Goal: Task Accomplishment & Management: Use online tool/utility

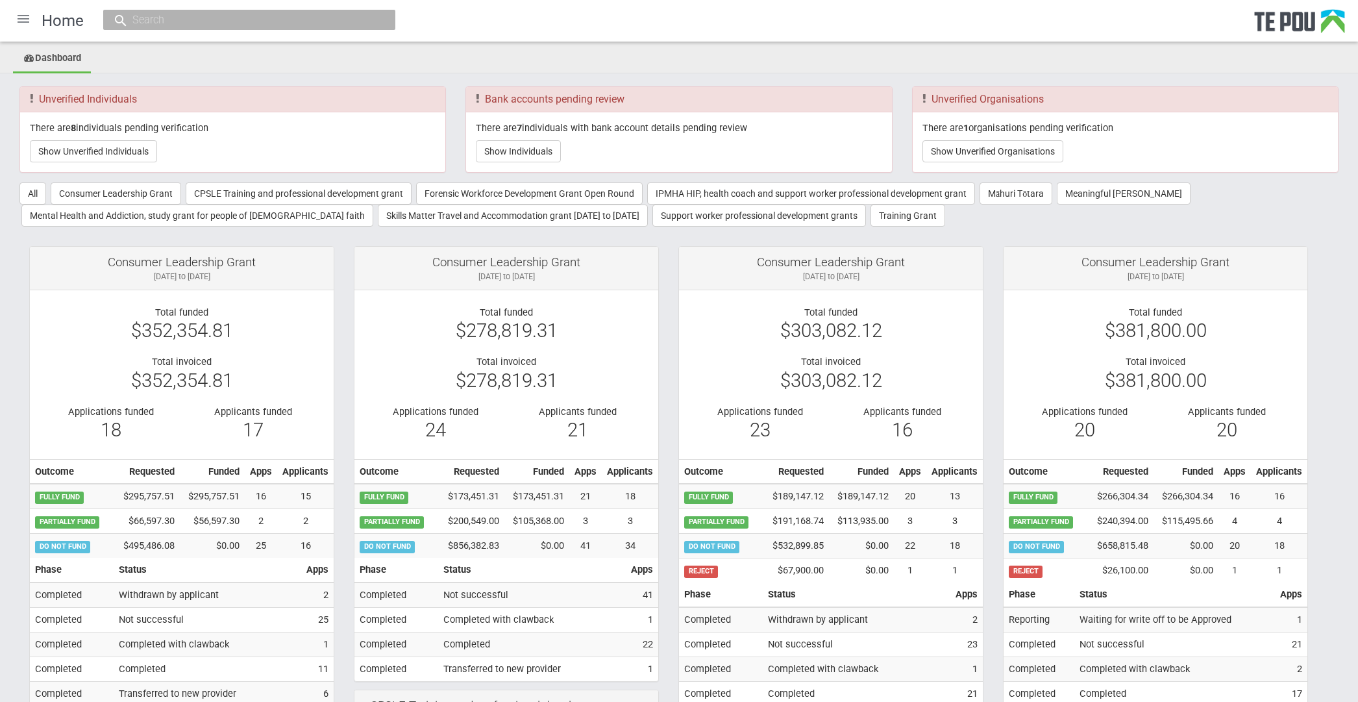
click at [23, 19] on div at bounding box center [23, 18] width 31 height 31
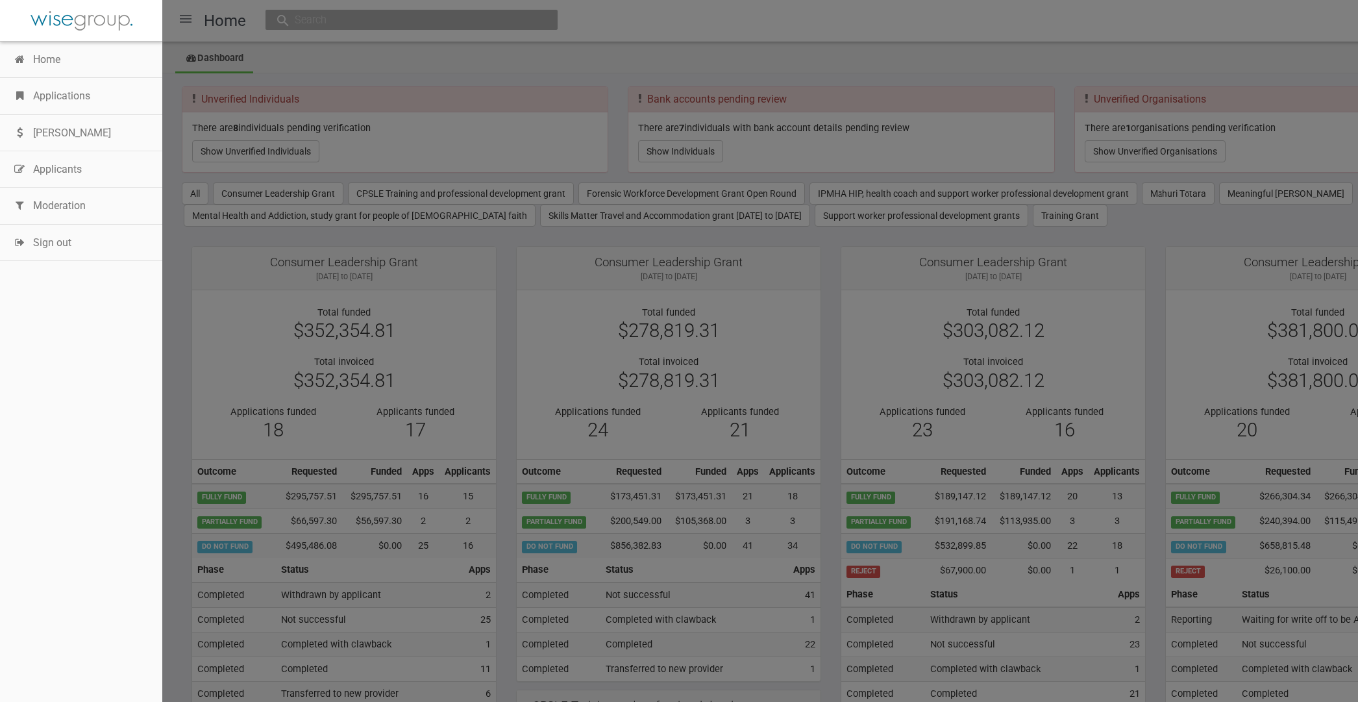
click at [76, 92] on link "Applications" at bounding box center [81, 96] width 162 height 36
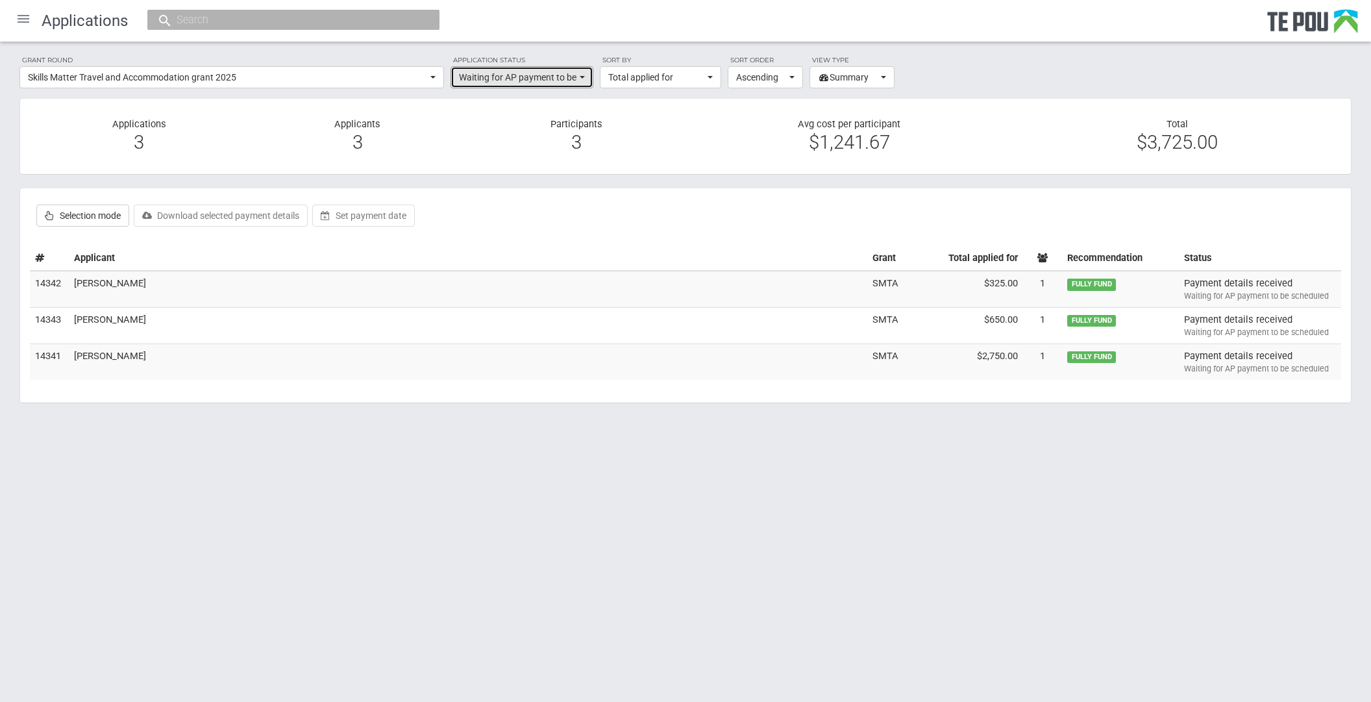
click at [587, 76] on button "Waiting for AP payment to be scheduled" at bounding box center [521, 77] width 143 height 22
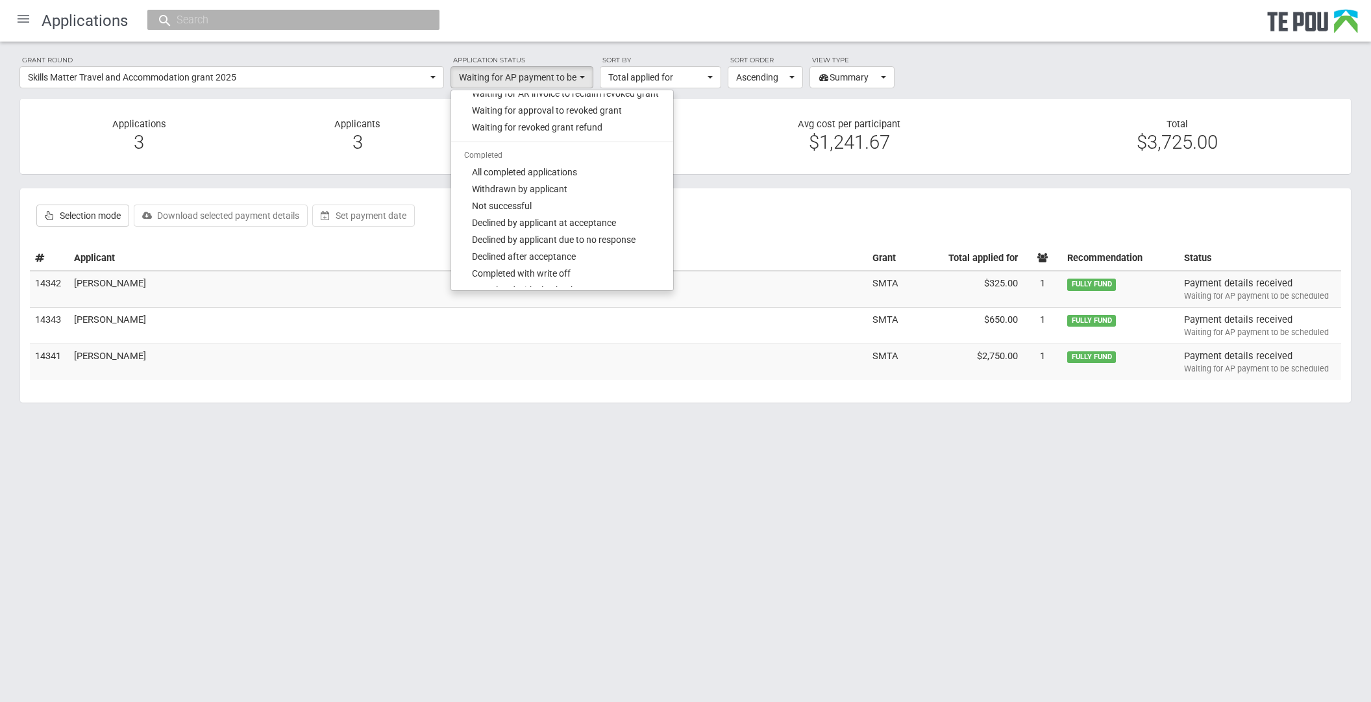
scroll to position [798, 0]
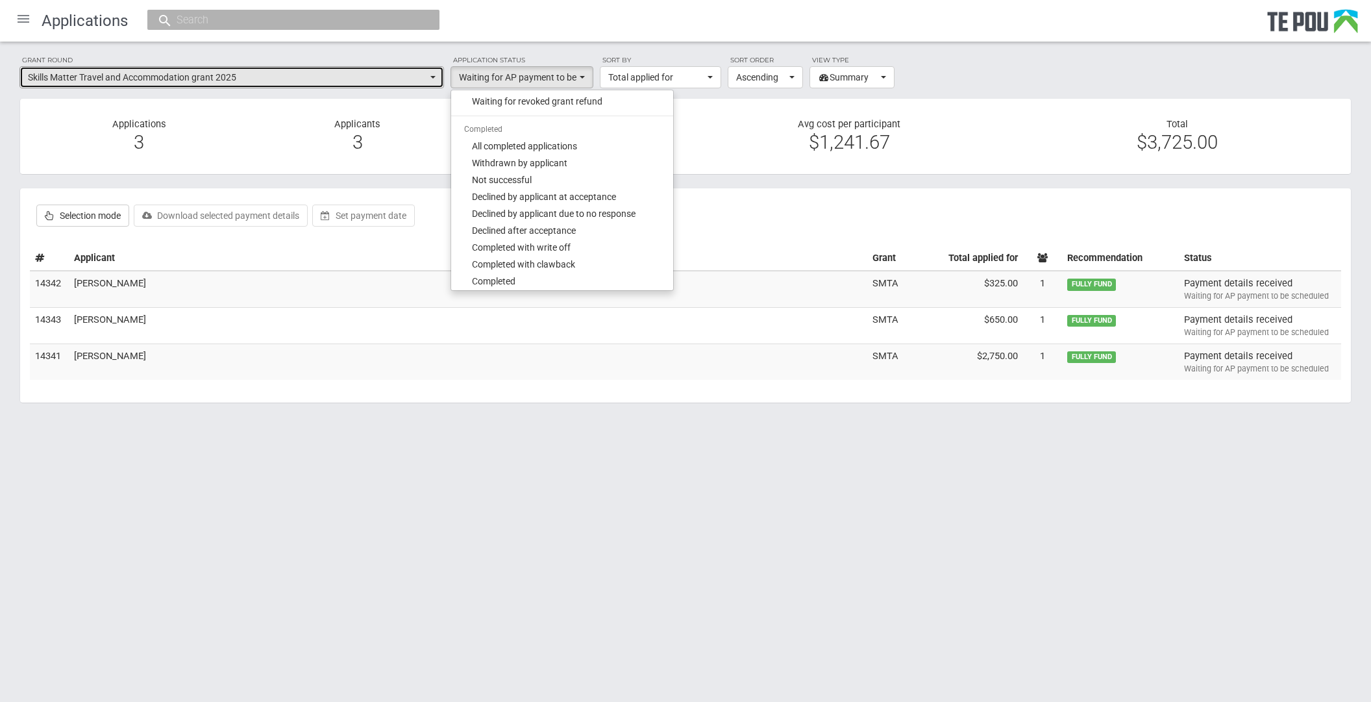
click at [430, 76] on span "button" at bounding box center [432, 77] width 5 height 3
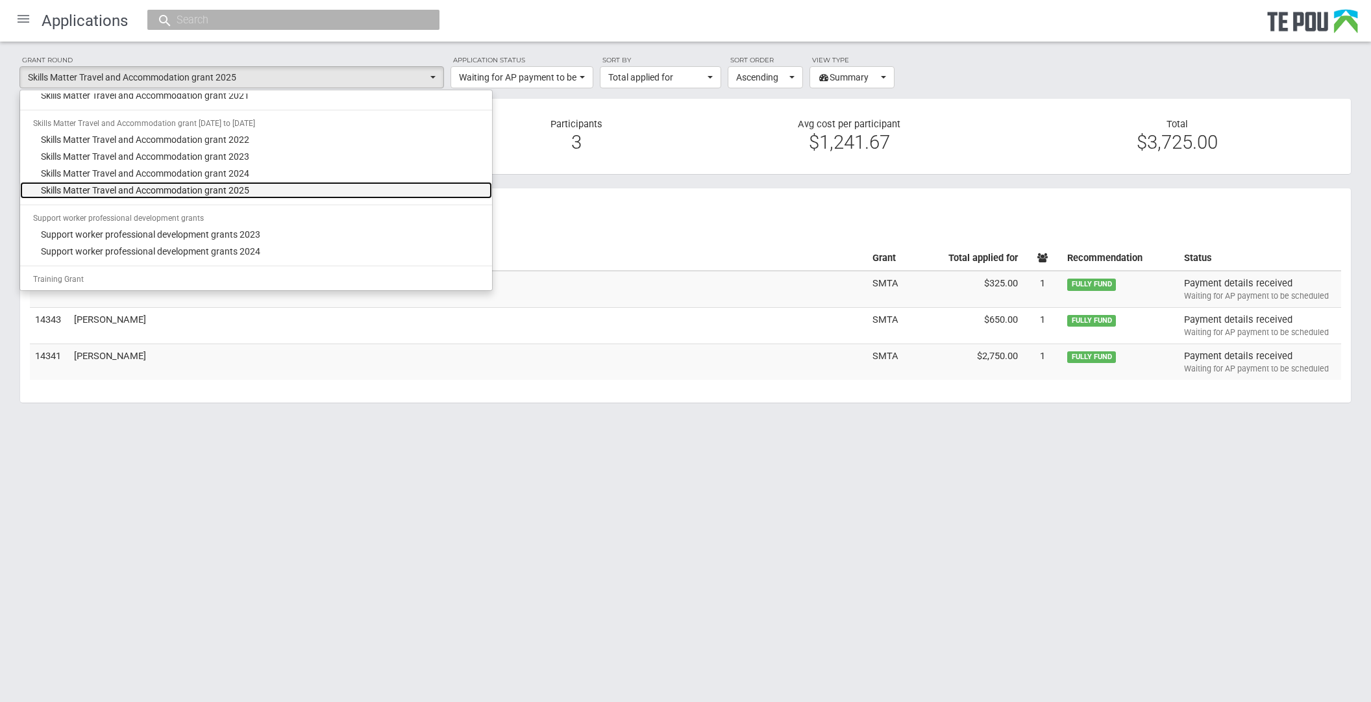
scroll to position [0, 0]
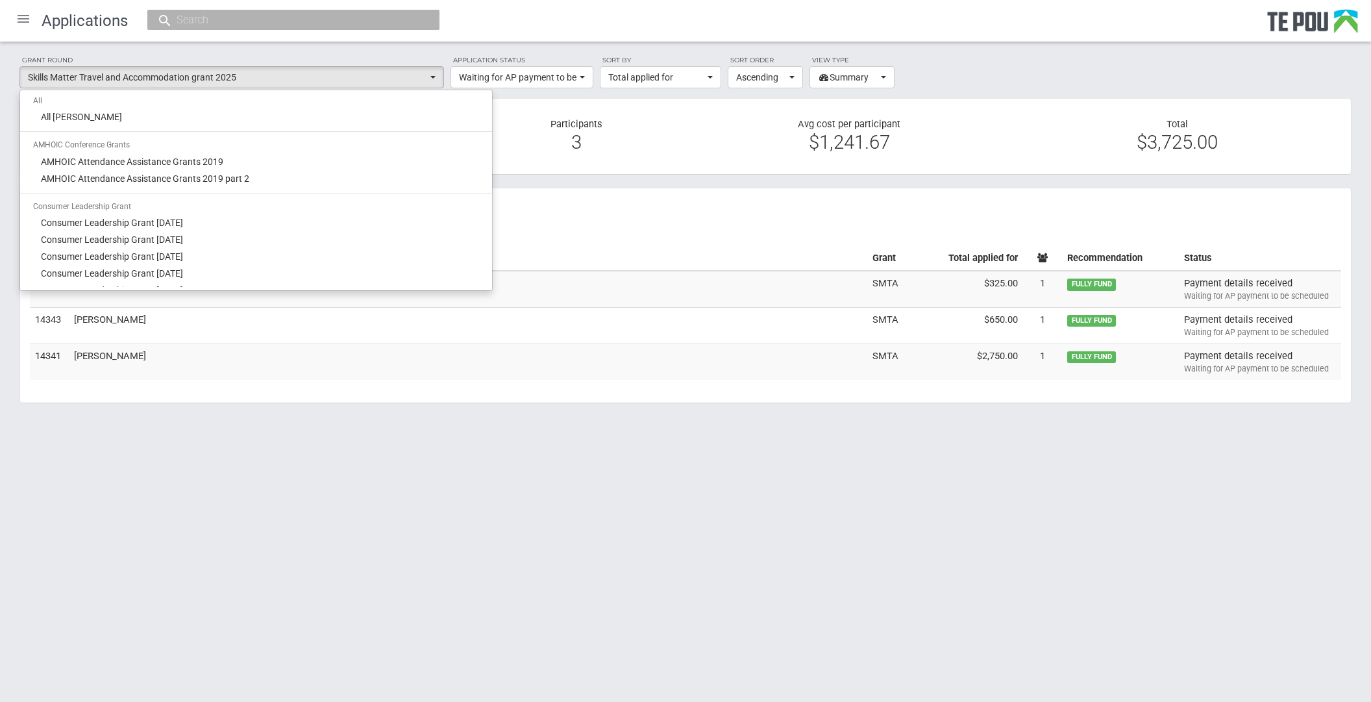
click at [128, 484] on html "Home Applications Grant rounds Applicants Organisations Individuals Moderation …" at bounding box center [685, 351] width 1371 height 702
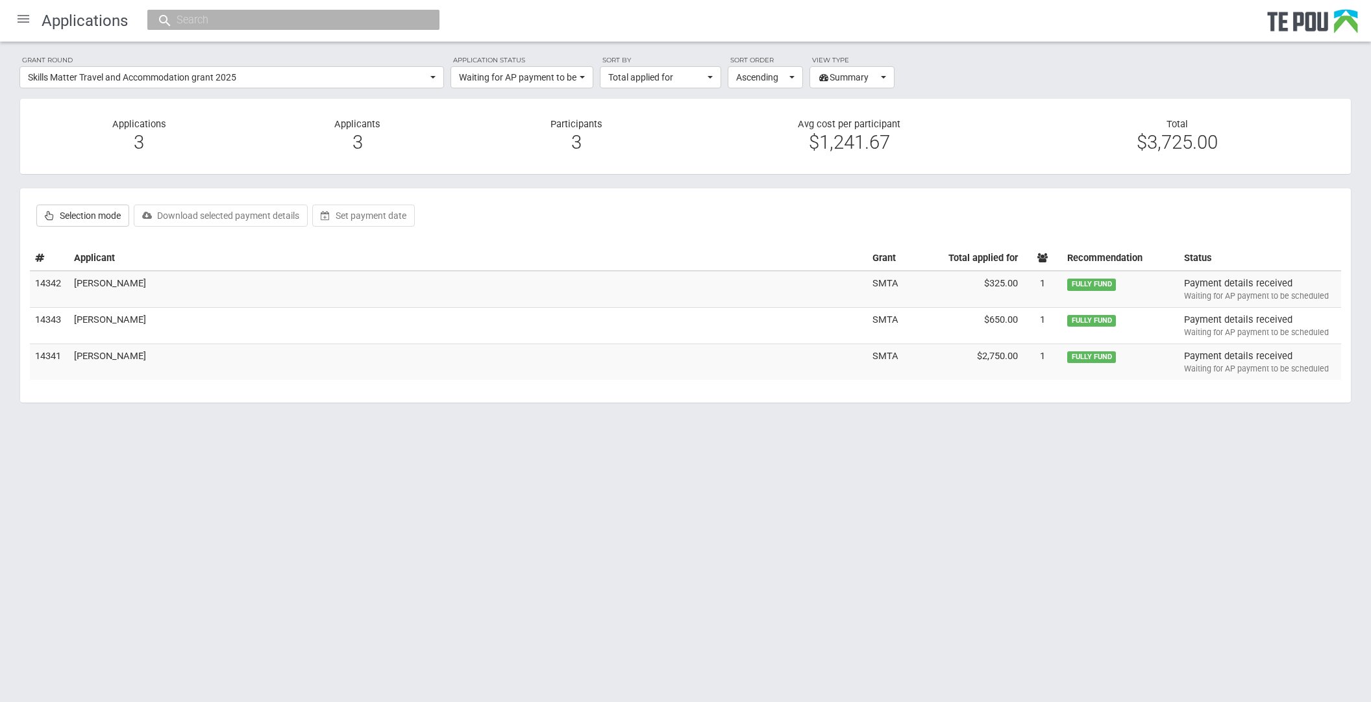
click at [616, 231] on div "Selection mode Approve selected Endorse selected Notify selected Send outcome r…" at bounding box center [685, 215] width 1311 height 35
click at [406, 583] on html "Home Applications Grant rounds Applicants Organisations Individuals Moderation …" at bounding box center [685, 351] width 1371 height 702
click at [115, 353] on td "[PERSON_NAME]" at bounding box center [468, 361] width 798 height 36
click at [434, 558] on html "Home Applications Grant rounds Applicants Organisations Individuals Moderation …" at bounding box center [685, 351] width 1371 height 702
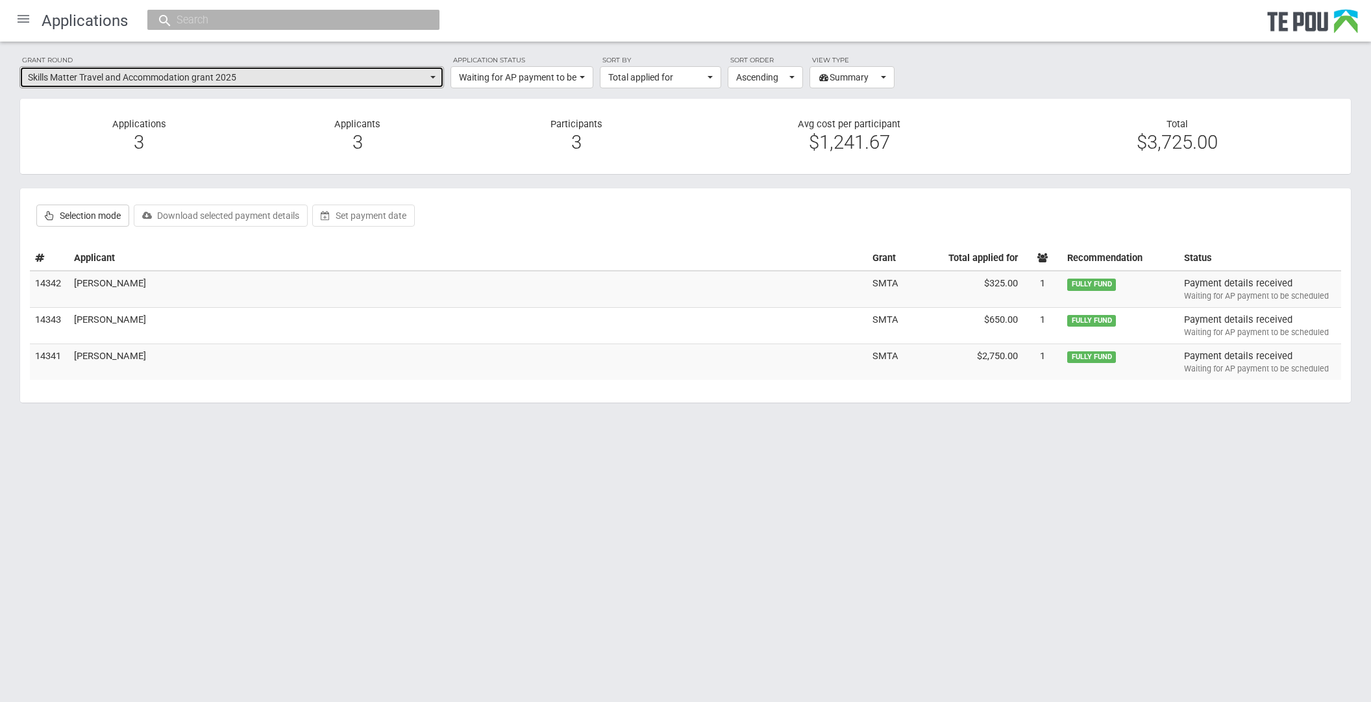
click at [426, 76] on span "Skills Matter Travel and Accommodation grant 2025" at bounding box center [227, 77] width 399 height 13
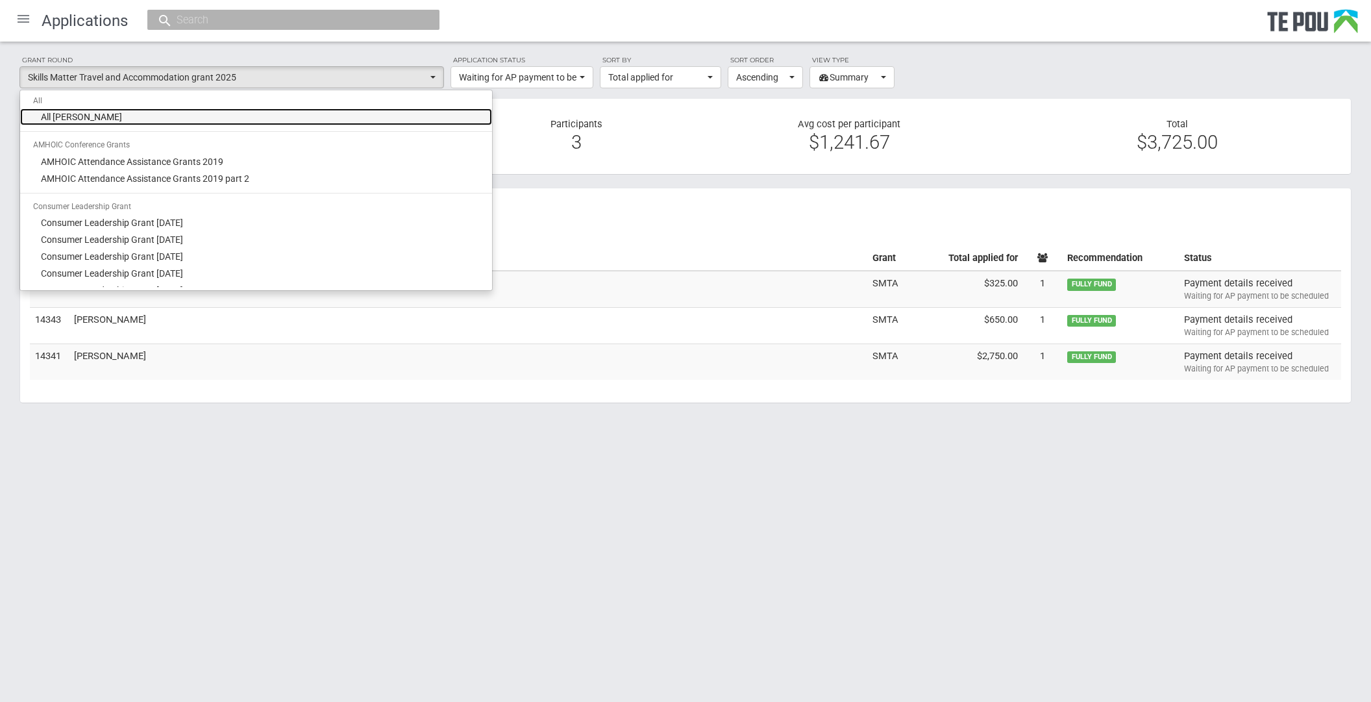
click at [141, 116] on link "All grant rounds" at bounding box center [256, 116] width 472 height 17
select select "-1"
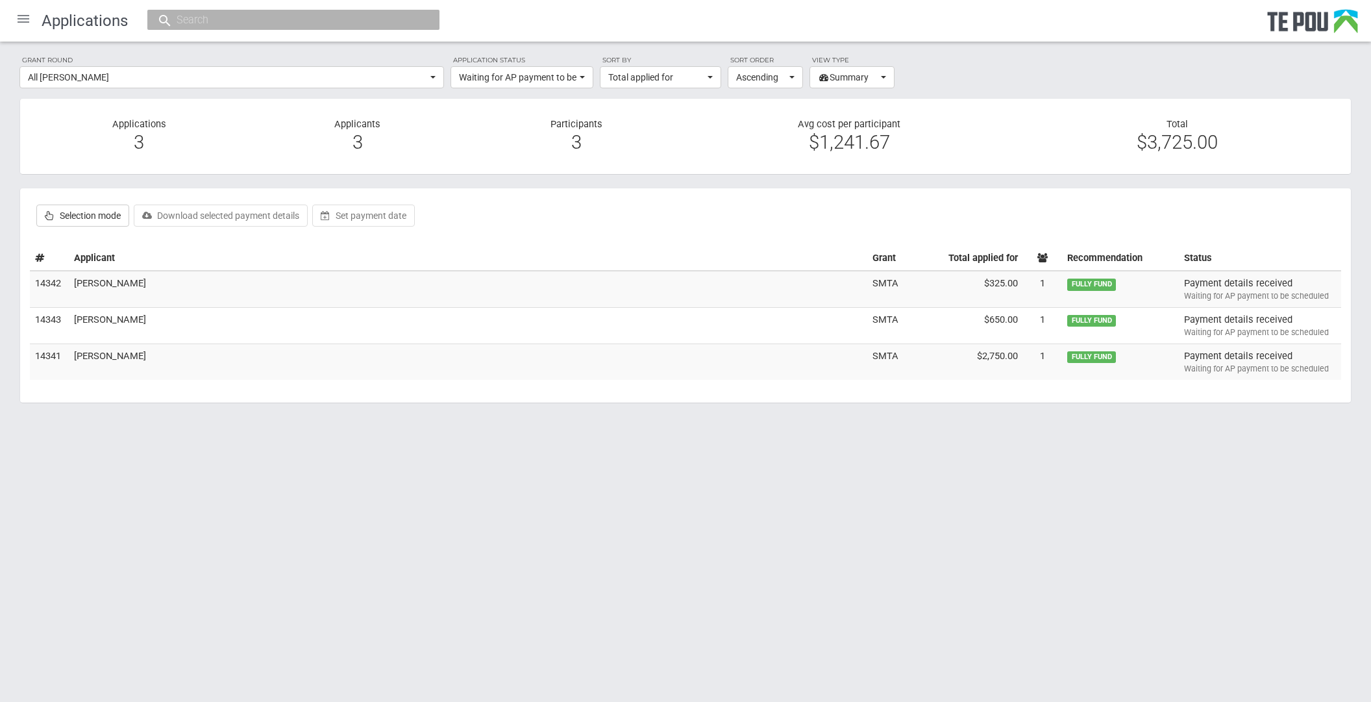
click at [426, 125] on div "Applicants 3" at bounding box center [358, 136] width 219 height 37
click at [582, 79] on span "button" at bounding box center [582, 77] width 5 height 3
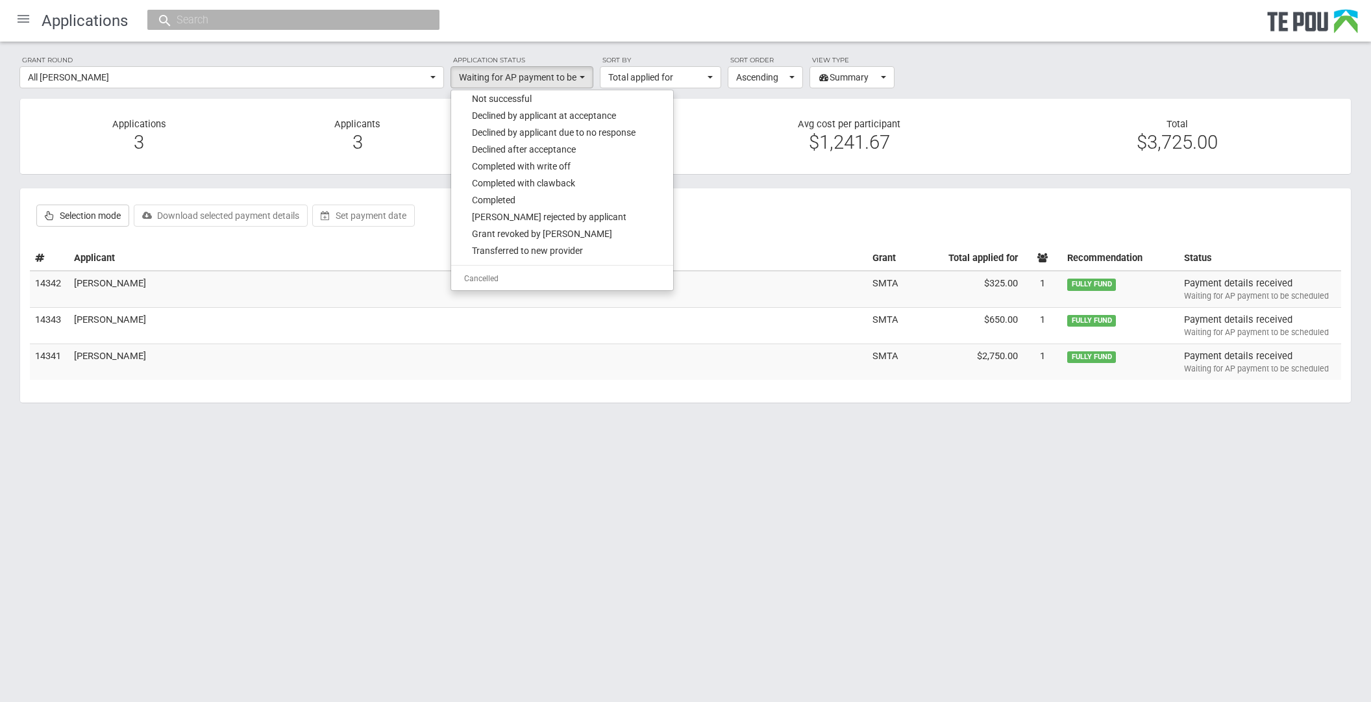
scroll to position [841, 0]
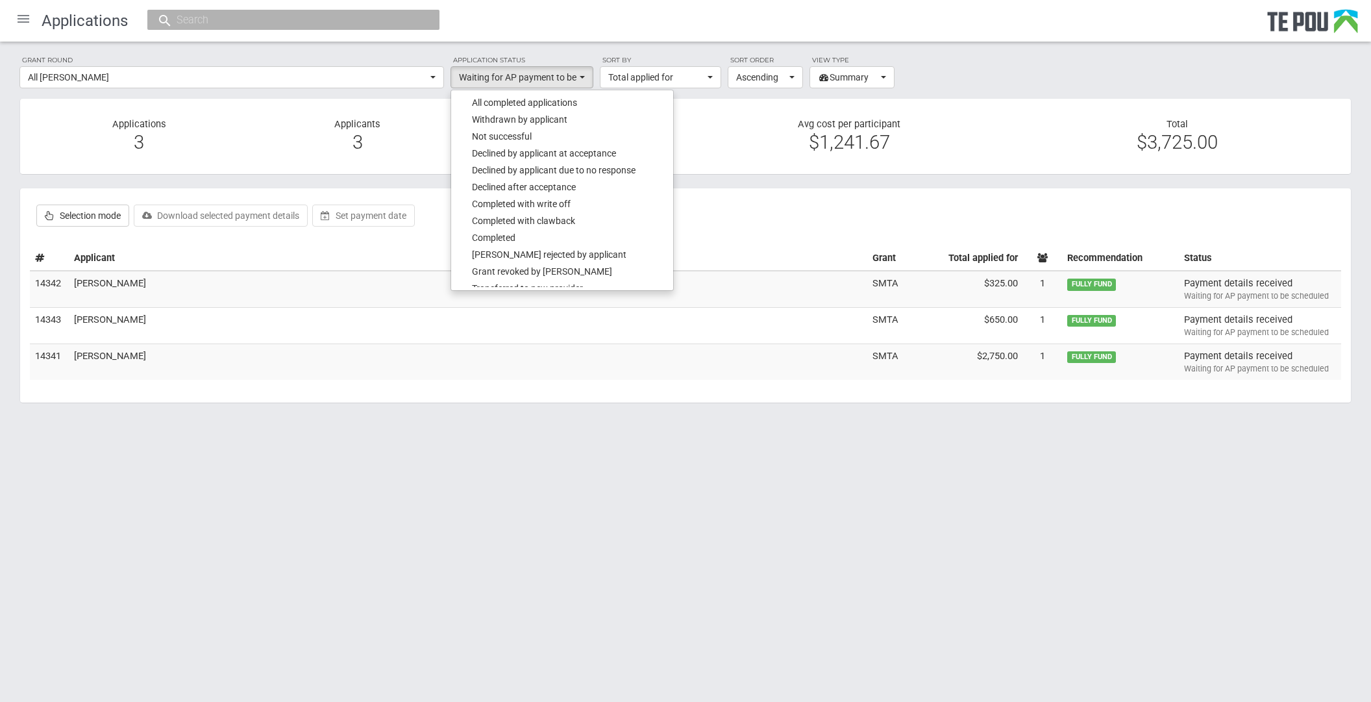
click at [144, 578] on html "Home Applications Grant rounds Applicants Organisations Individuals Moderation …" at bounding box center [685, 351] width 1371 height 702
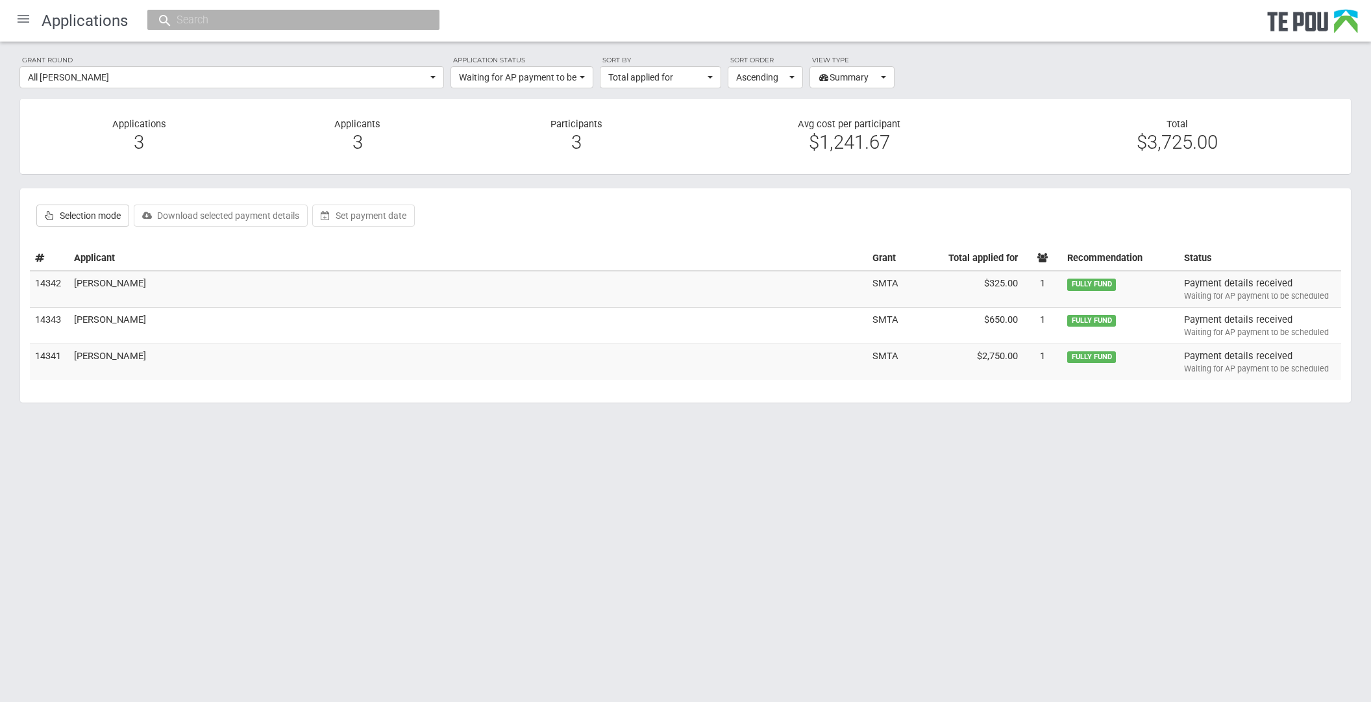
click at [415, 476] on html "Home Applications Grant rounds Applicants Organisations Individuals Moderation …" at bounding box center [685, 351] width 1371 height 702
click at [325, 479] on html "Home Applications Grant rounds Applicants Organisations Individuals Moderation …" at bounding box center [685, 351] width 1371 height 702
click at [582, 79] on span "button" at bounding box center [582, 77] width 5 height 3
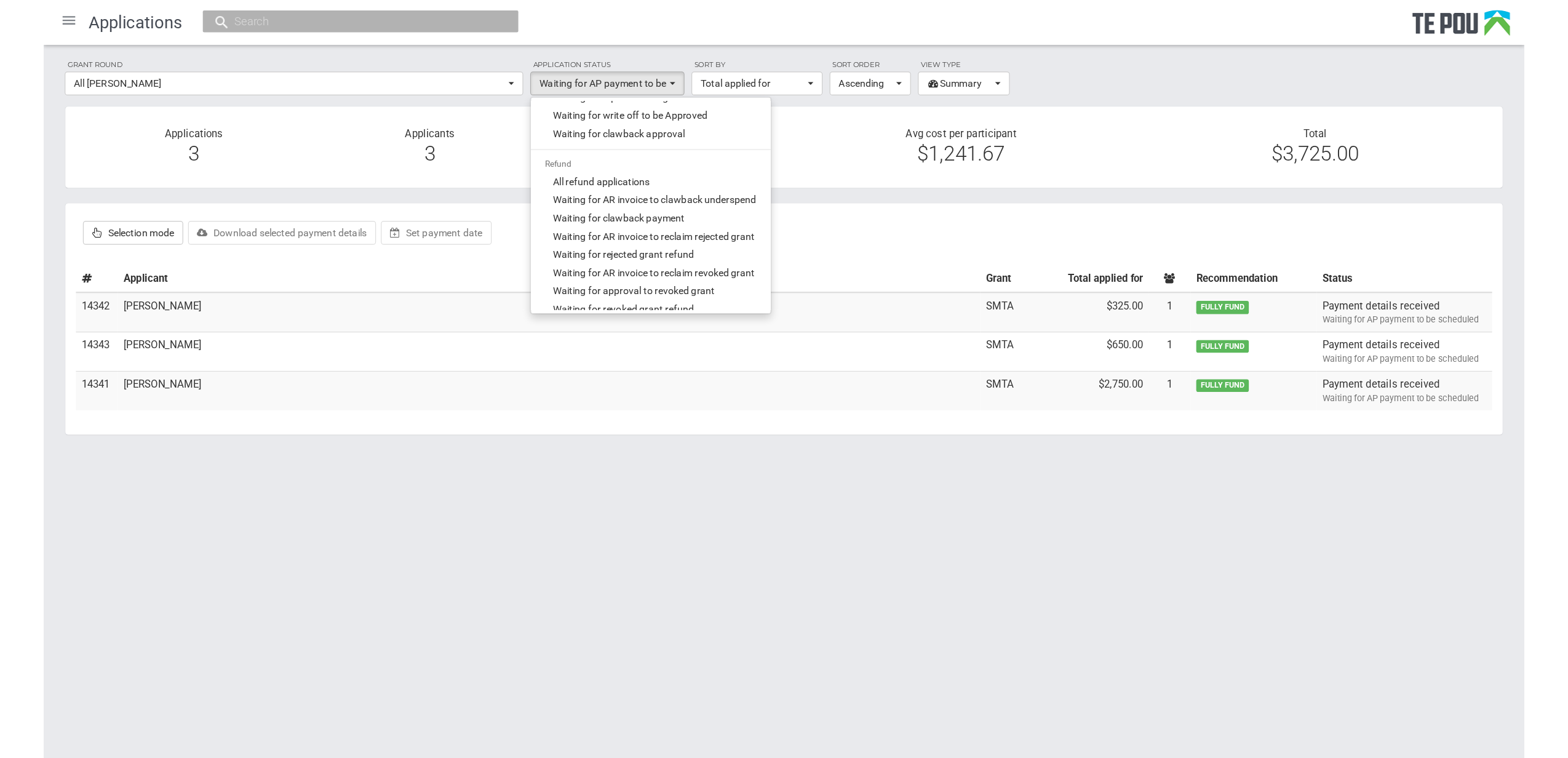
scroll to position [591, 0]
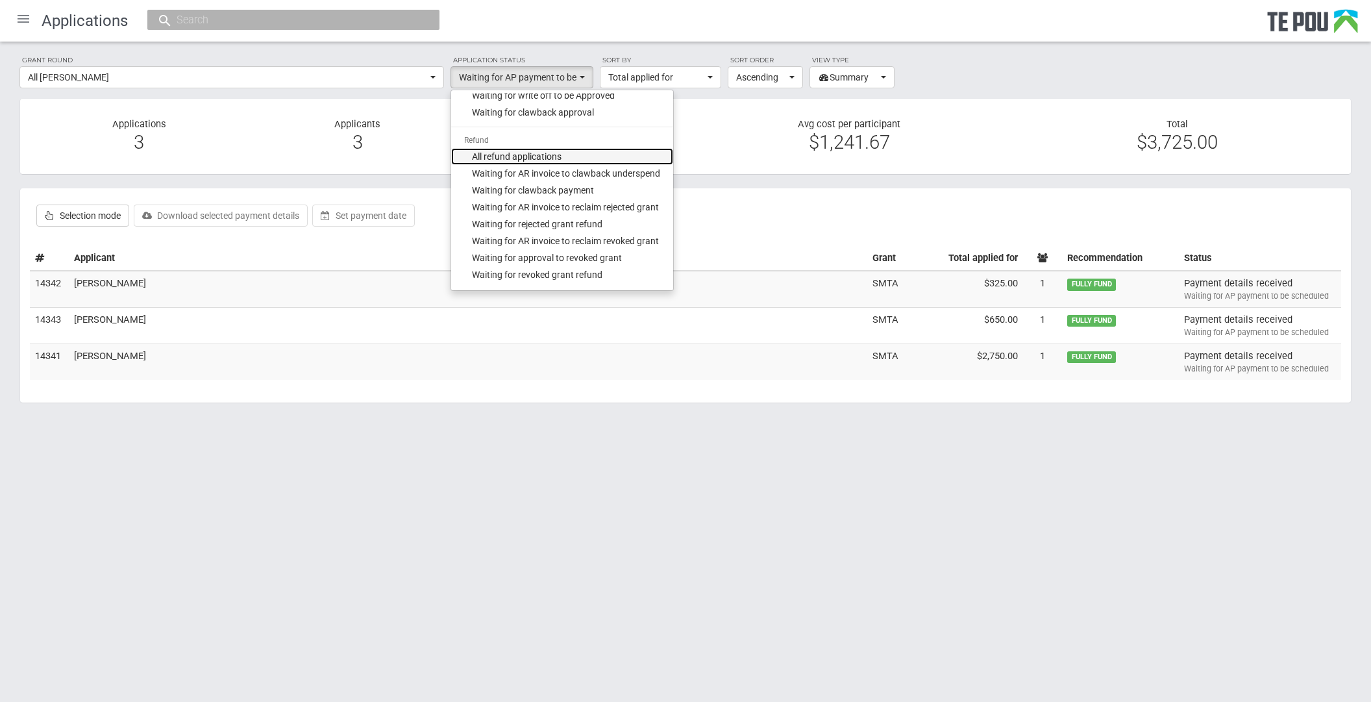
click at [510, 156] on span "All refund applications" at bounding box center [517, 156] width 90 height 13
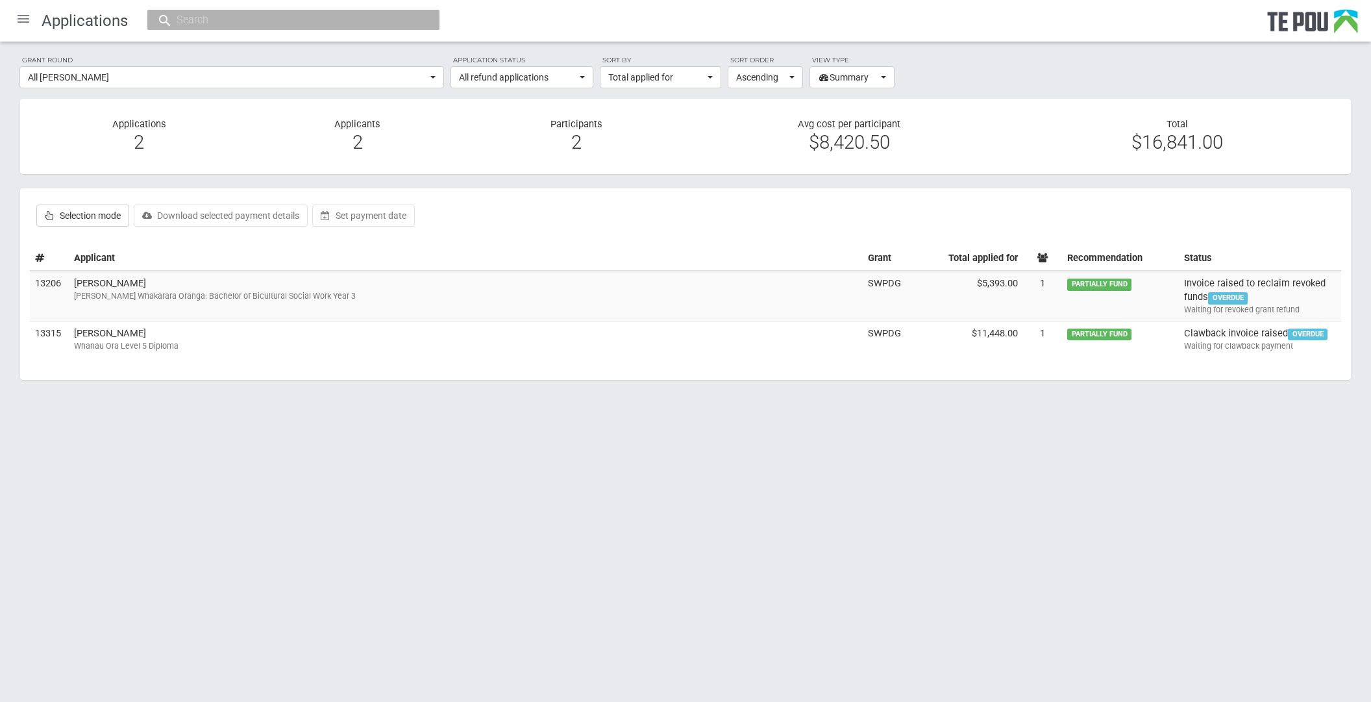
click at [161, 454] on html "Home Applications Grant rounds Applicants Organisations Individuals Moderation …" at bounding box center [685, 351] width 1371 height 702
click at [159, 493] on html "Home Applications Grant rounds Applicants Organisations Individuals Moderation …" at bounding box center [685, 351] width 1371 height 702
click at [579, 79] on button "All refund applications" at bounding box center [521, 77] width 143 height 22
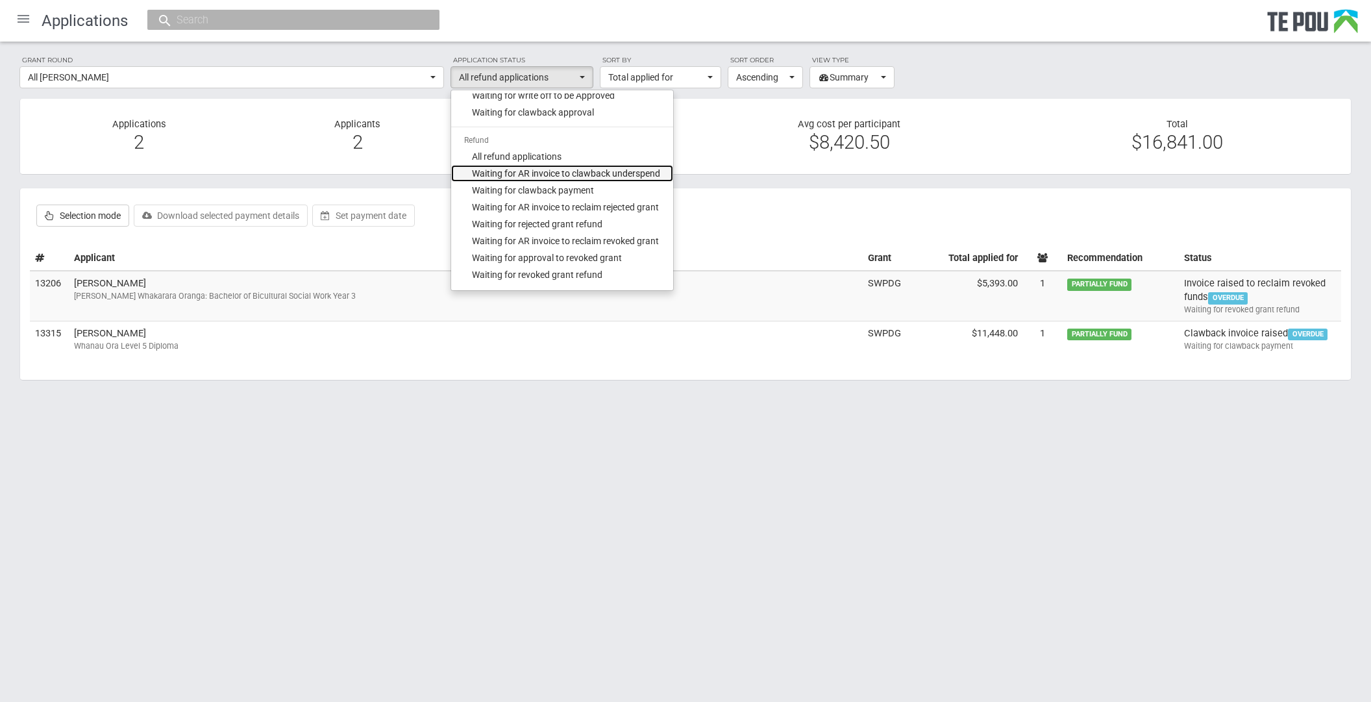
click at [584, 175] on span "Waiting for AR invoice to clawback underspend" at bounding box center [566, 173] width 188 height 13
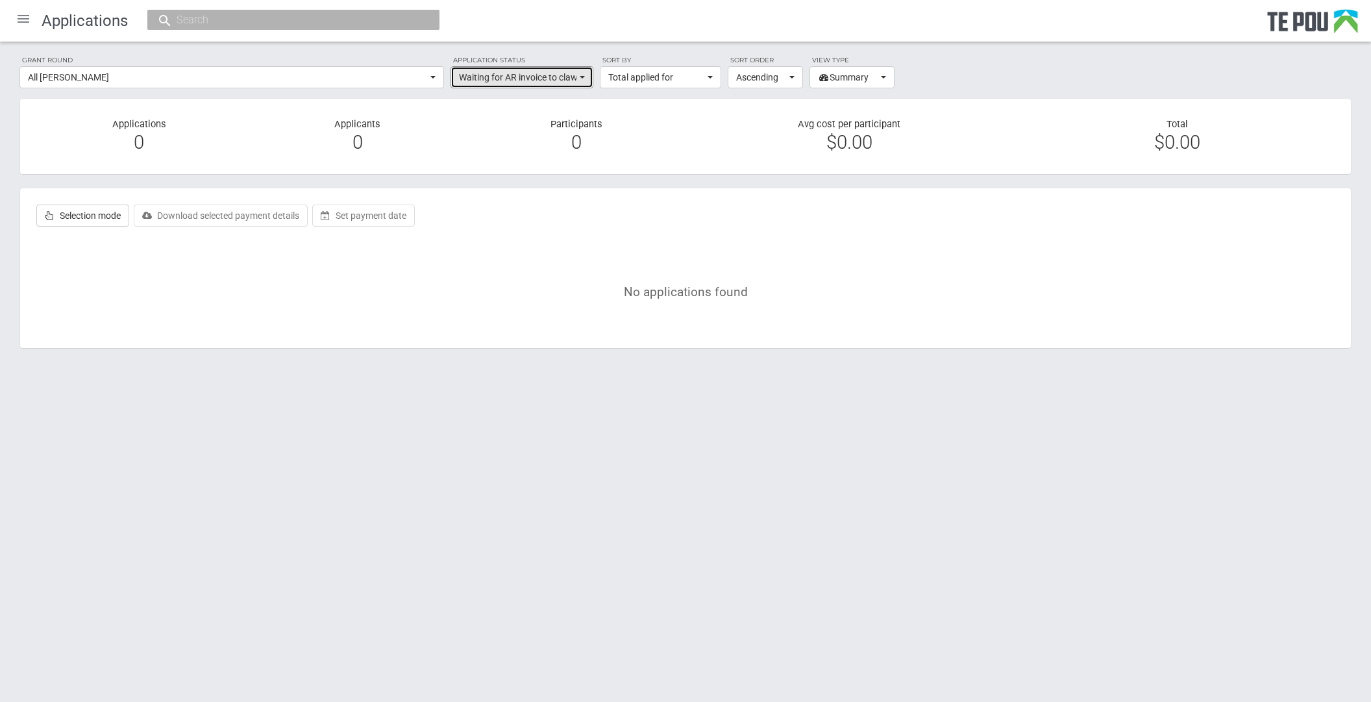
click at [580, 74] on button "Waiting for AR invoice to clawback underspend" at bounding box center [521, 77] width 143 height 22
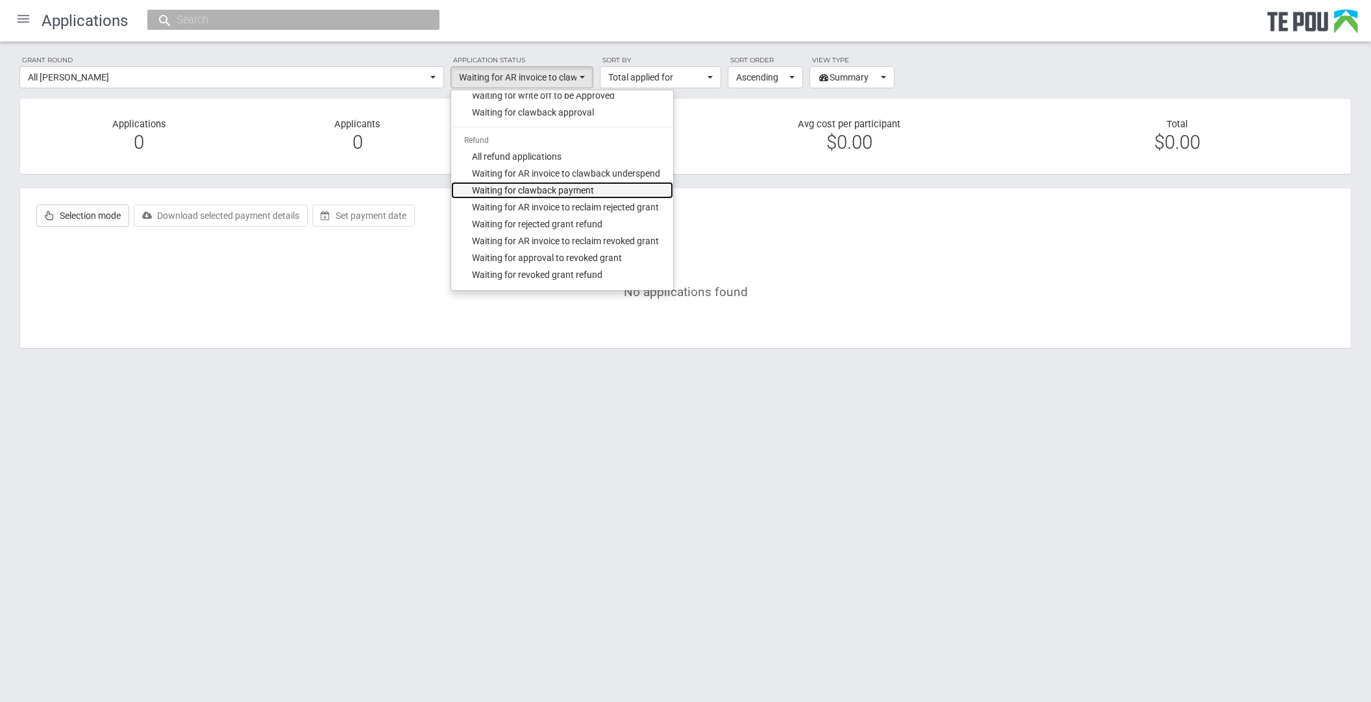
click at [590, 190] on span "Waiting for clawback payment" at bounding box center [533, 190] width 122 height 13
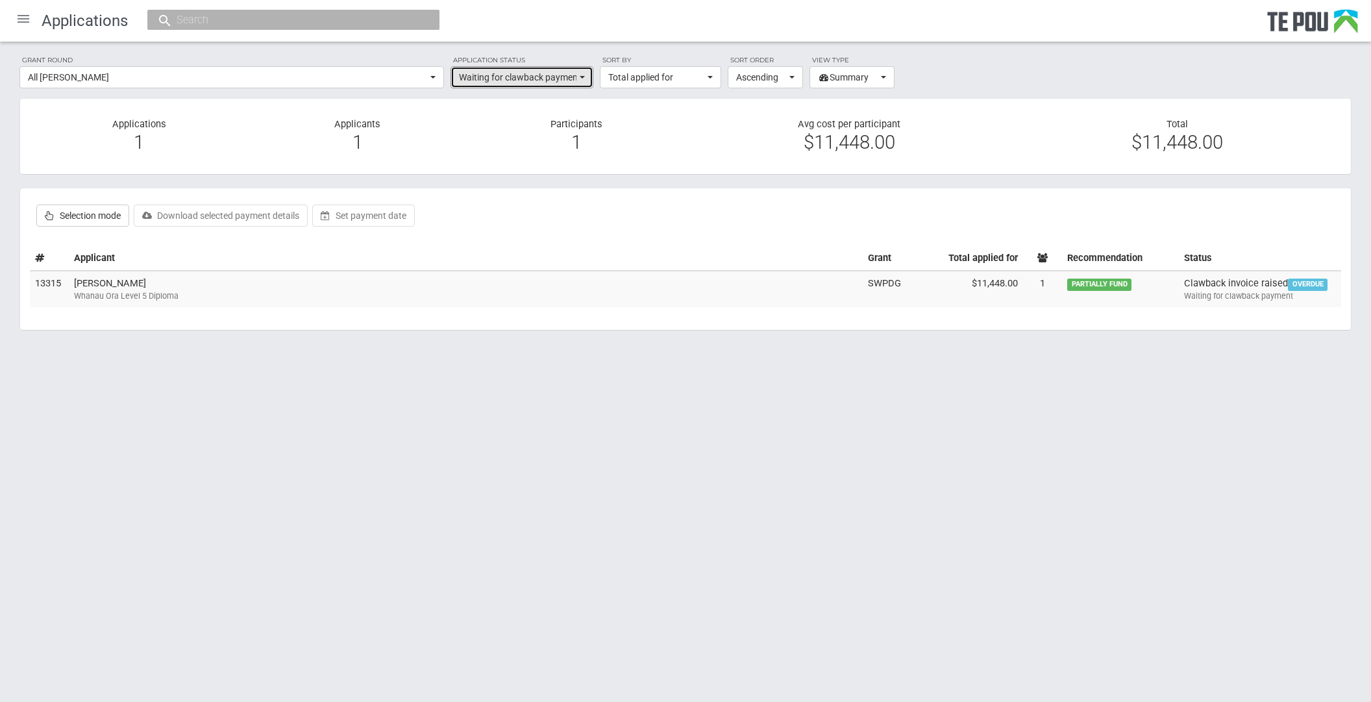
click at [580, 79] on button "Waiting for clawback payment" at bounding box center [521, 77] width 143 height 22
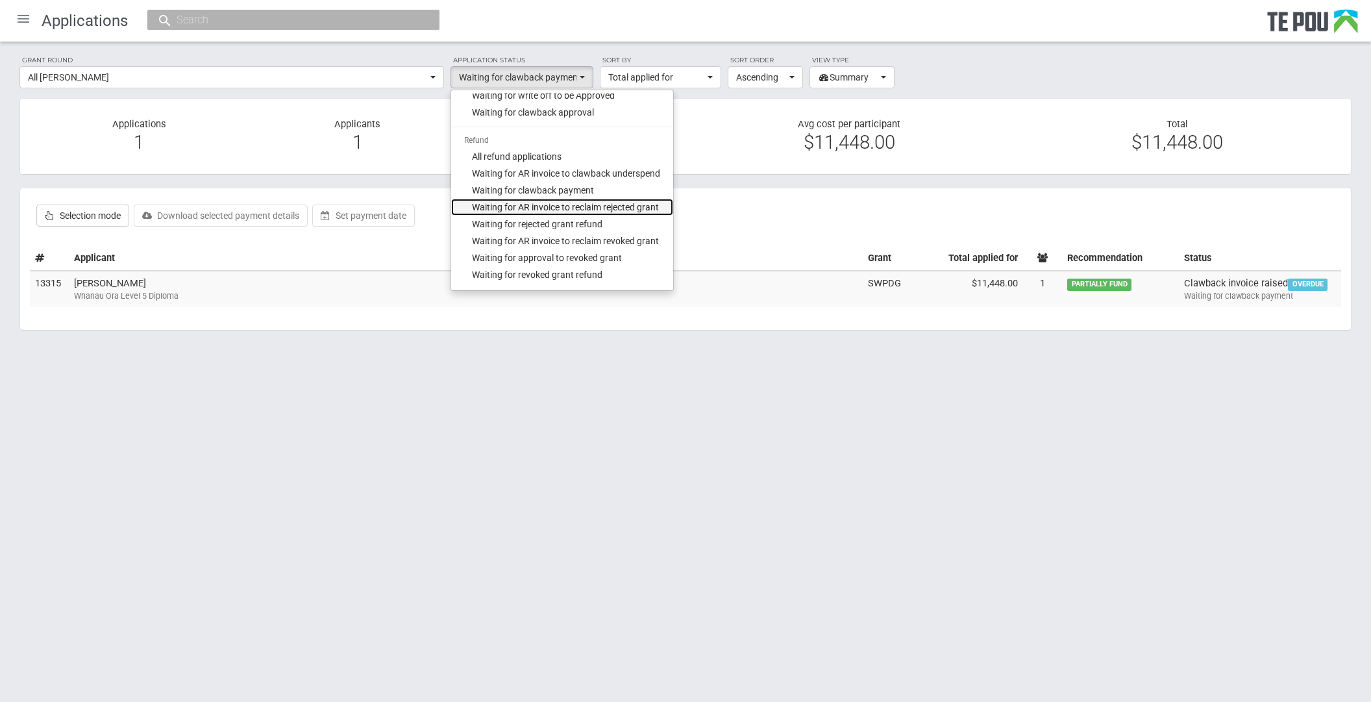
click at [595, 206] on span "Waiting for AR invoice to reclaim rejected grant" at bounding box center [565, 207] width 187 height 13
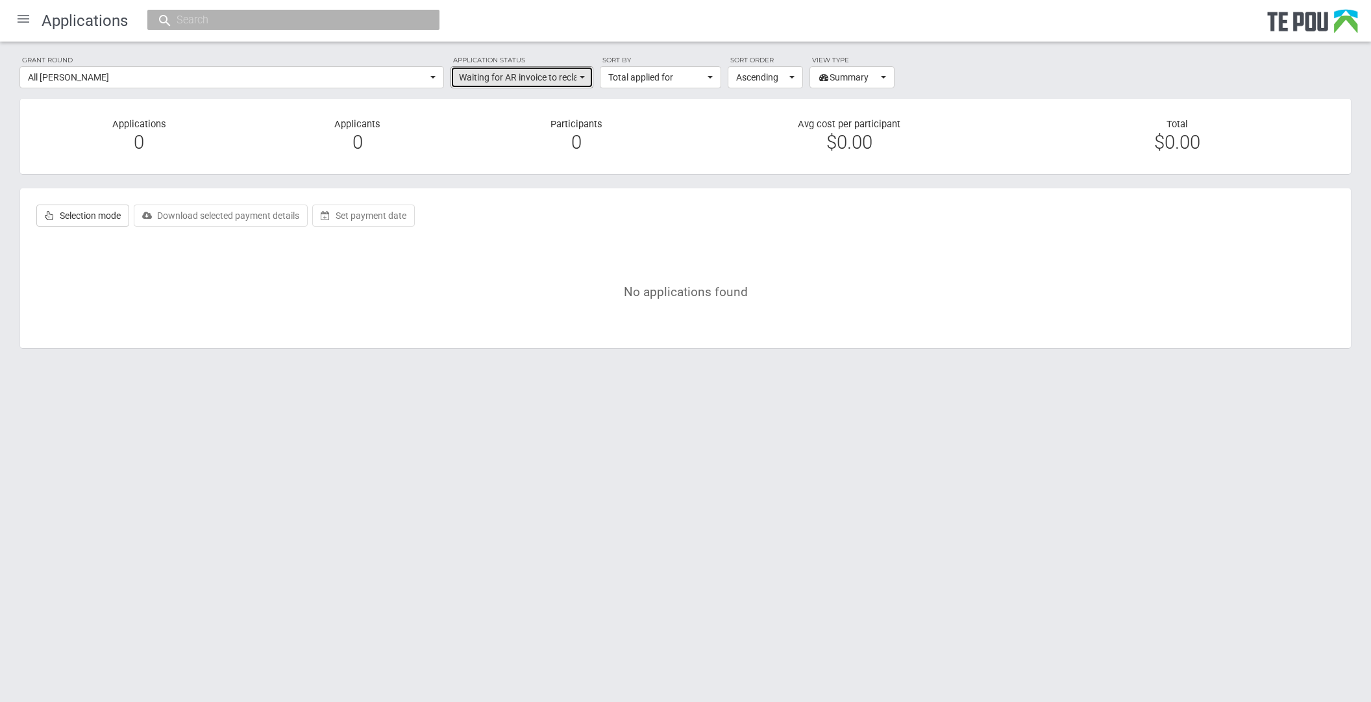
click at [579, 75] on button "Waiting for AR invoice to reclaim rejected grant" at bounding box center [521, 77] width 143 height 22
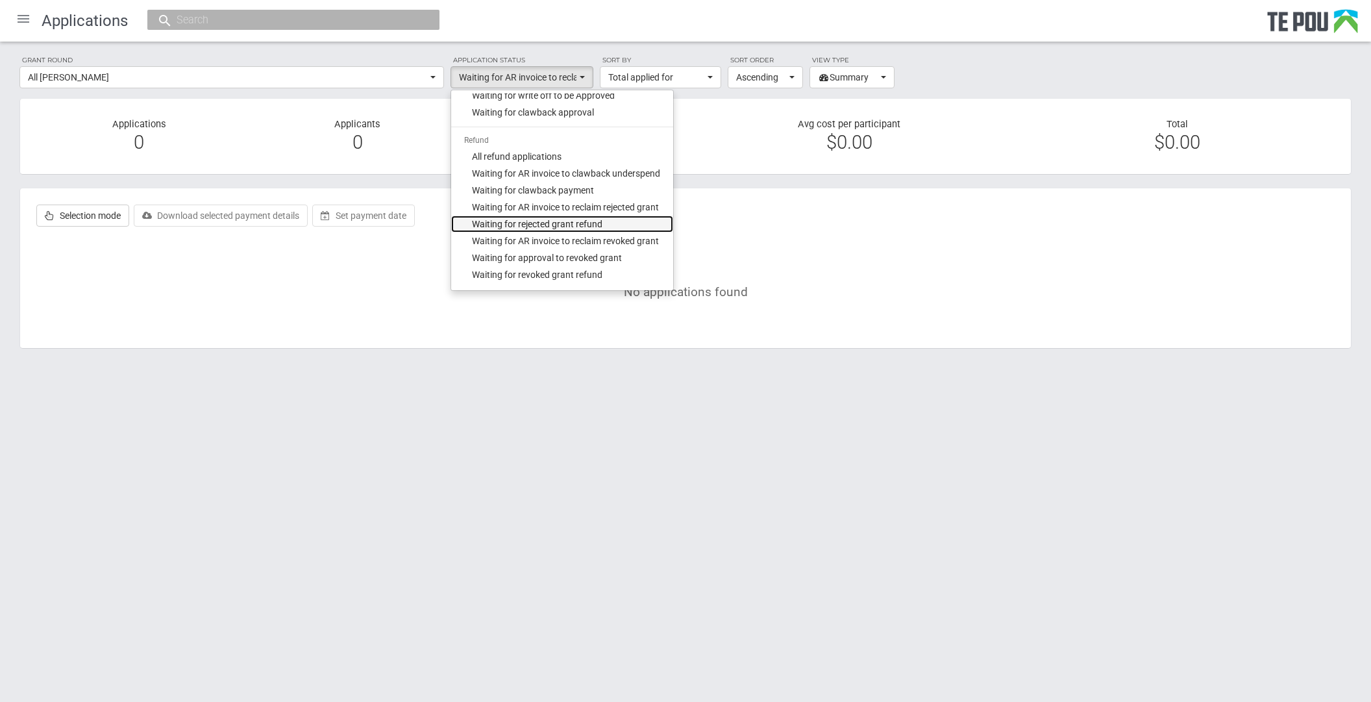
click at [592, 222] on span "Waiting for rejected grant refund" at bounding box center [537, 223] width 130 height 13
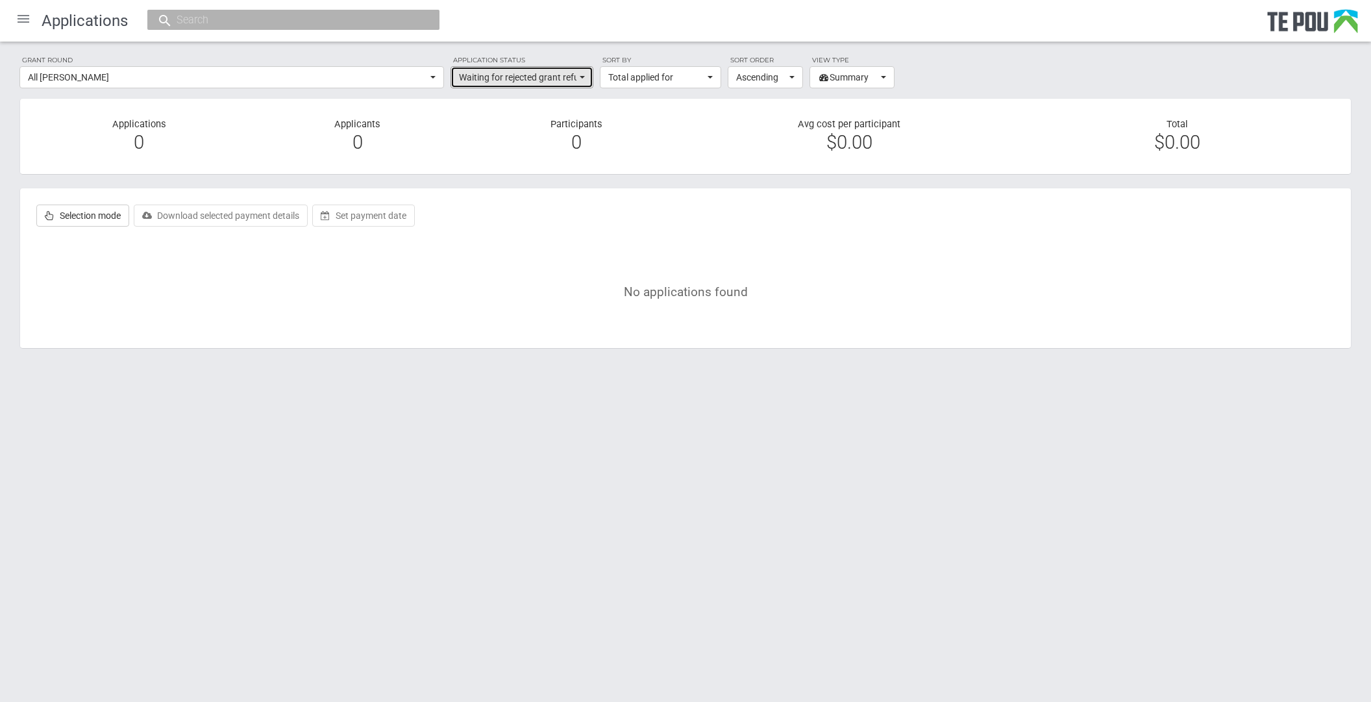
click at [582, 80] on button "Waiting for rejected grant refund" at bounding box center [521, 77] width 143 height 22
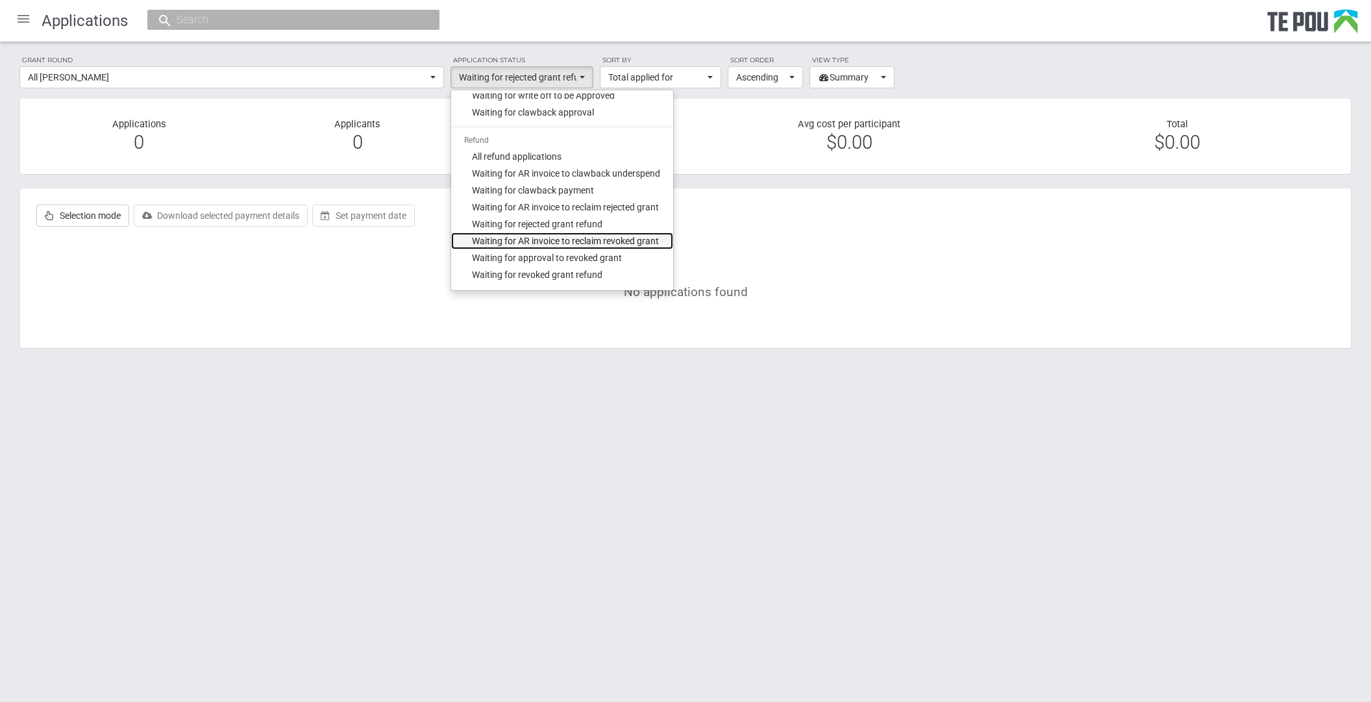
click at [618, 238] on span "Waiting for AR invoice to reclaim revoked grant" at bounding box center [565, 240] width 187 height 13
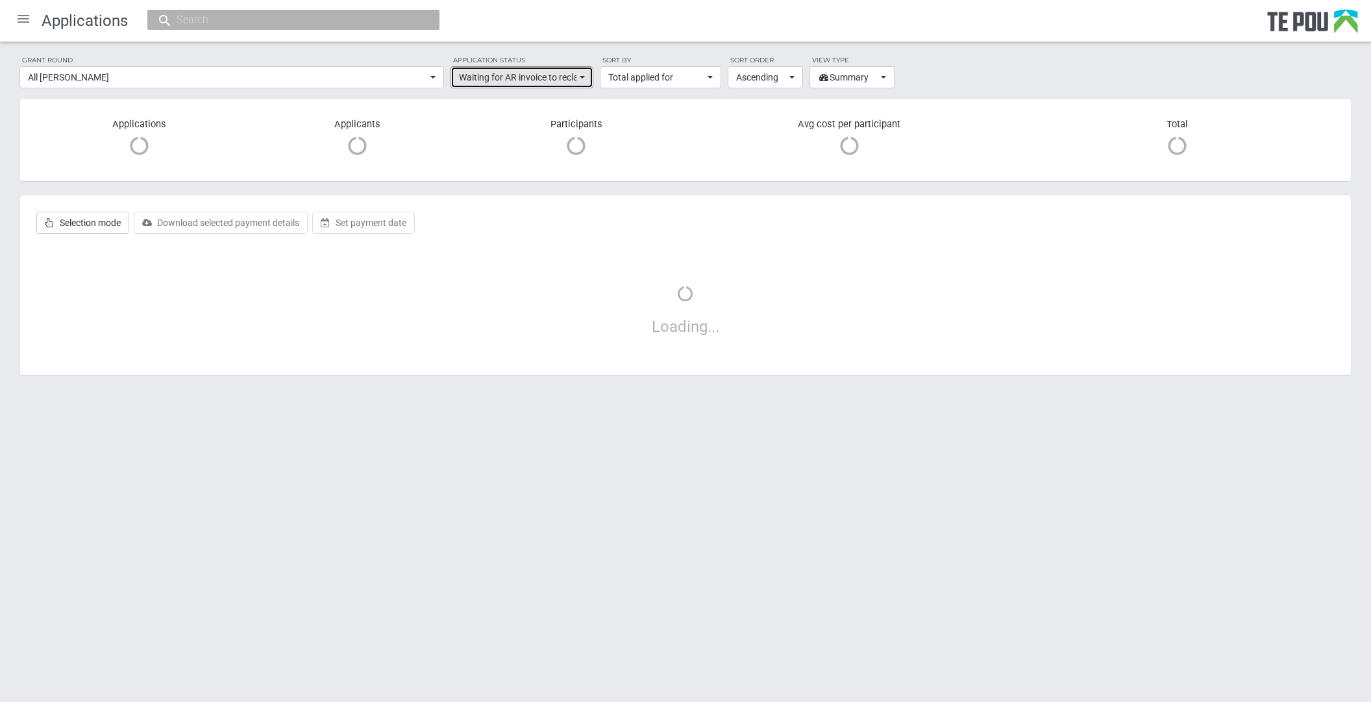
click at [580, 78] on span "button" at bounding box center [582, 77] width 5 height 3
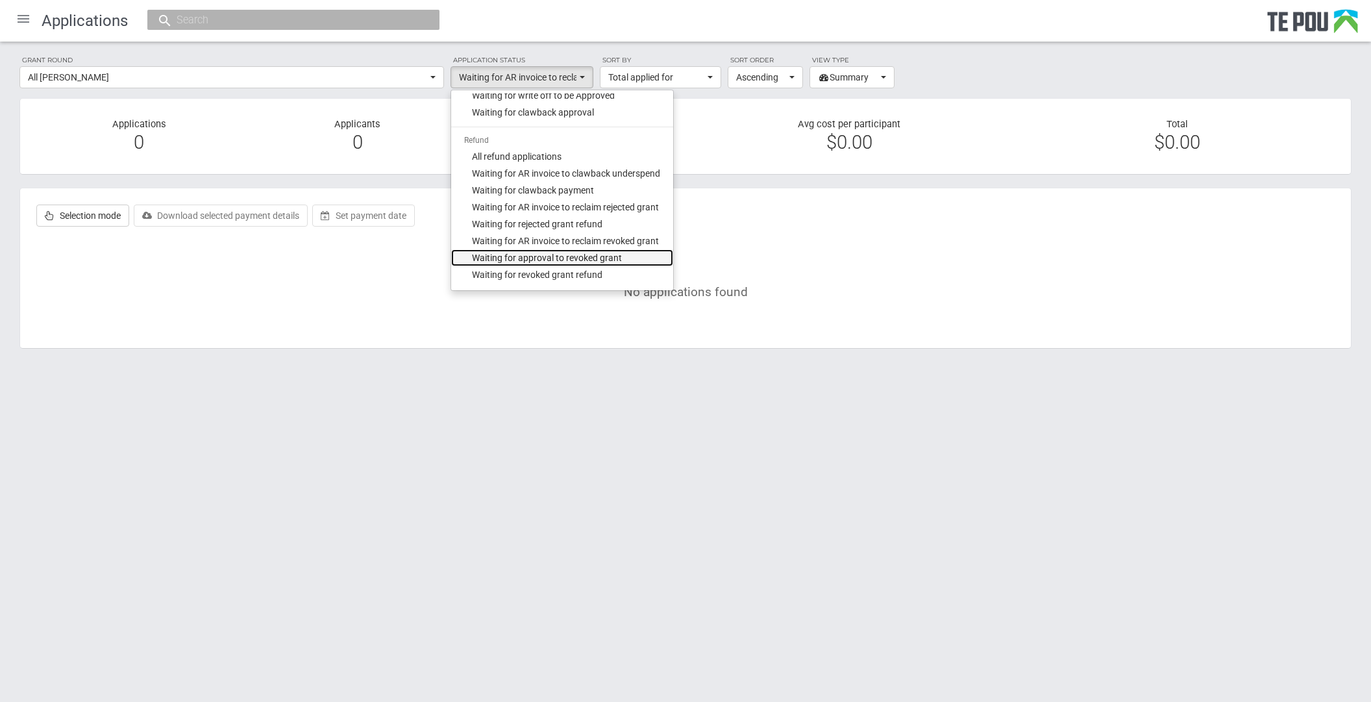
click at [601, 256] on span "Waiting for approval to revoked grant" at bounding box center [547, 257] width 150 height 13
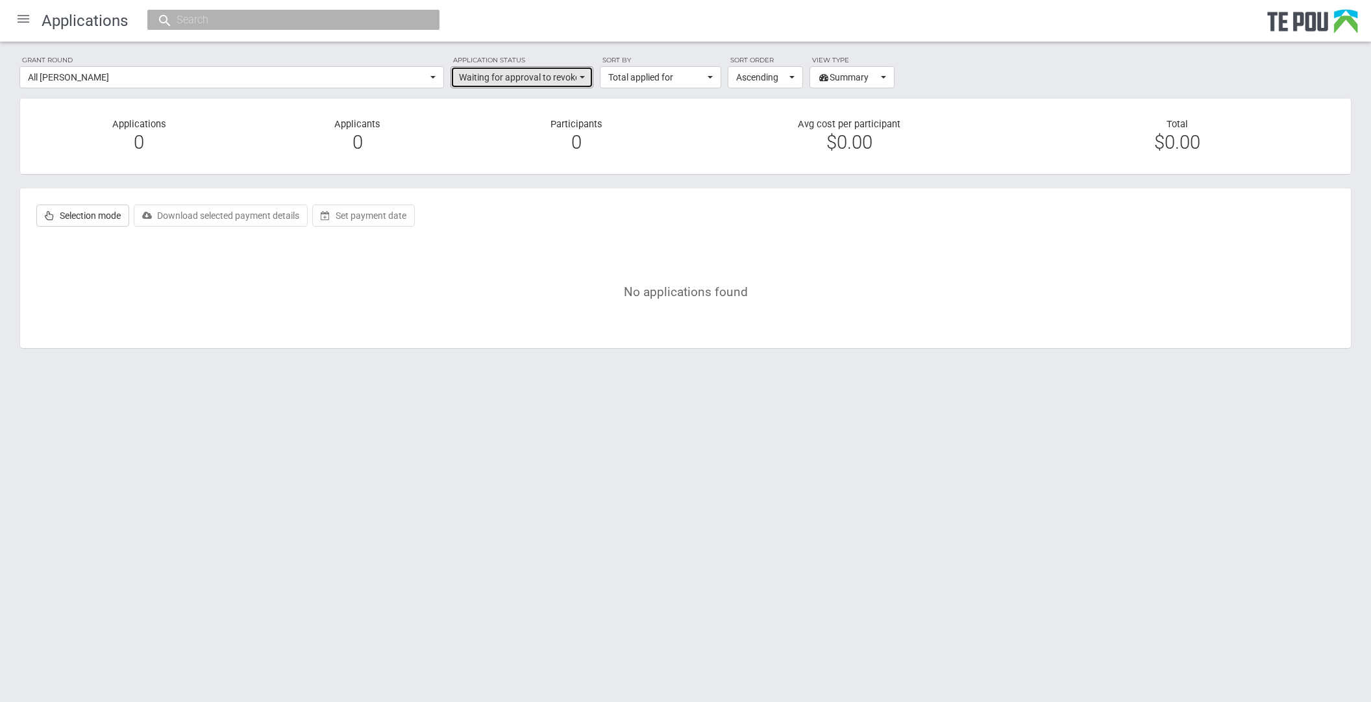
click at [585, 76] on button "Waiting for approval to revoked grant" at bounding box center [521, 77] width 143 height 22
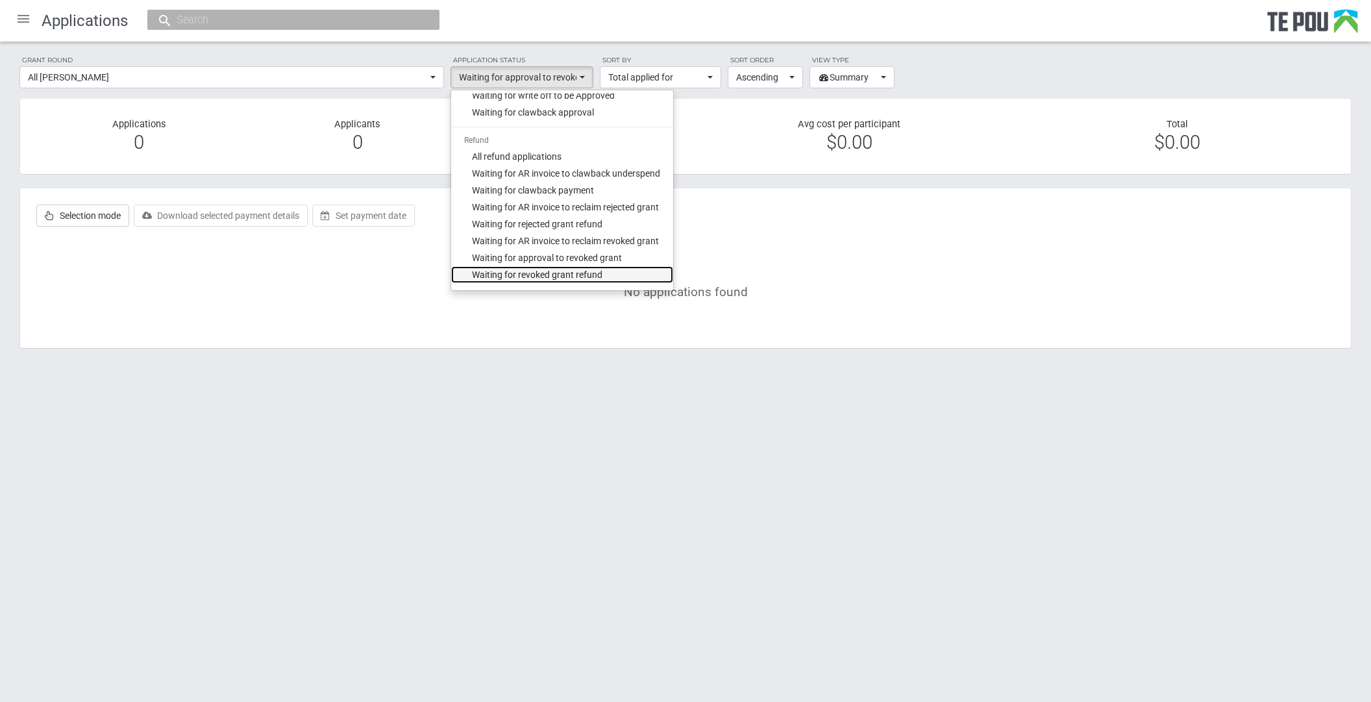
click at [600, 279] on span "Waiting for revoked grant refund" at bounding box center [537, 274] width 130 height 13
select select "510"
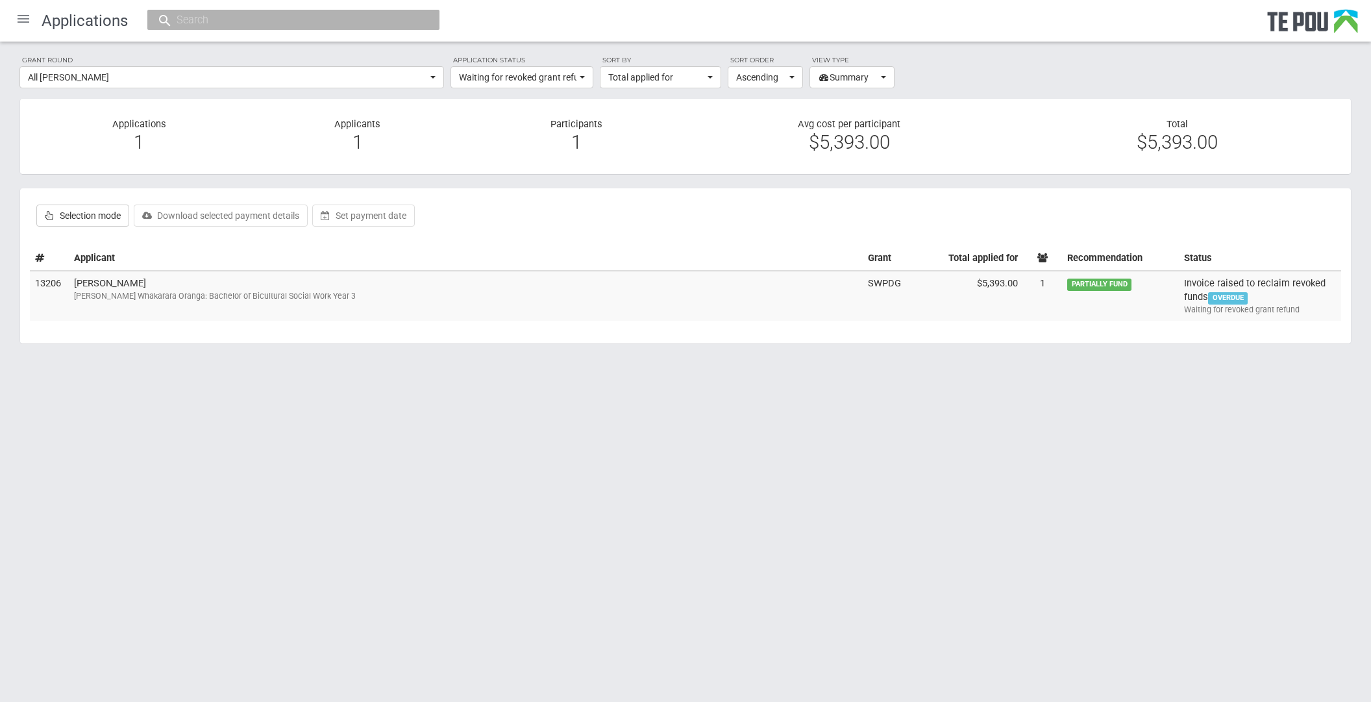
click at [260, 401] on body "Home Applications Grant rounds Applicants Organisations Individuals Moderation …" at bounding box center [685, 201] width 1371 height 402
click at [919, 485] on html "Home Applications Grant rounds Applicants Organisations Individuals Moderation …" at bounding box center [685, 351] width 1371 height 702
click at [60, 553] on html "Home Applications Grant rounds Applicants Organisations Individuals Moderation …" at bounding box center [685, 351] width 1371 height 702
click at [206, 55] on label "Grant round" at bounding box center [231, 61] width 424 height 12
click at [728, 401] on body "Home Applications Grant rounds Applicants Organisations Individuals Moderation …" at bounding box center [685, 201] width 1371 height 402
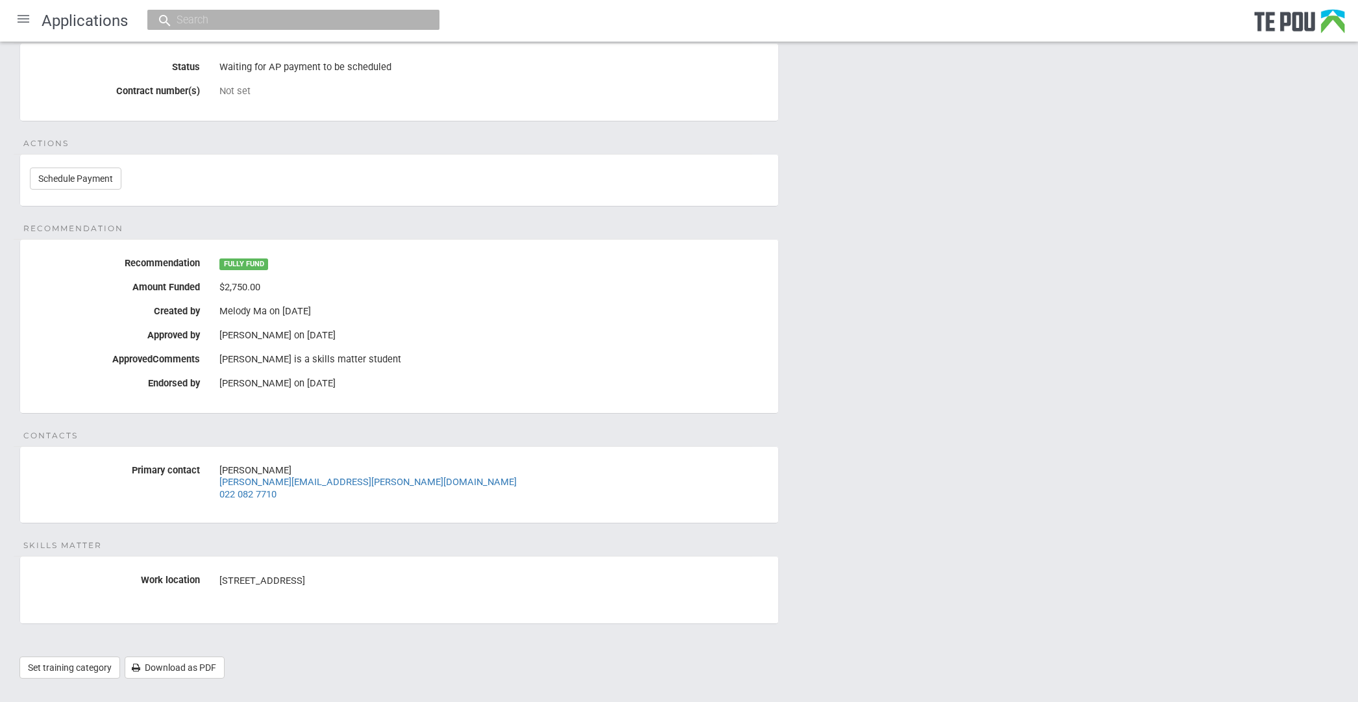
scroll to position [158, 0]
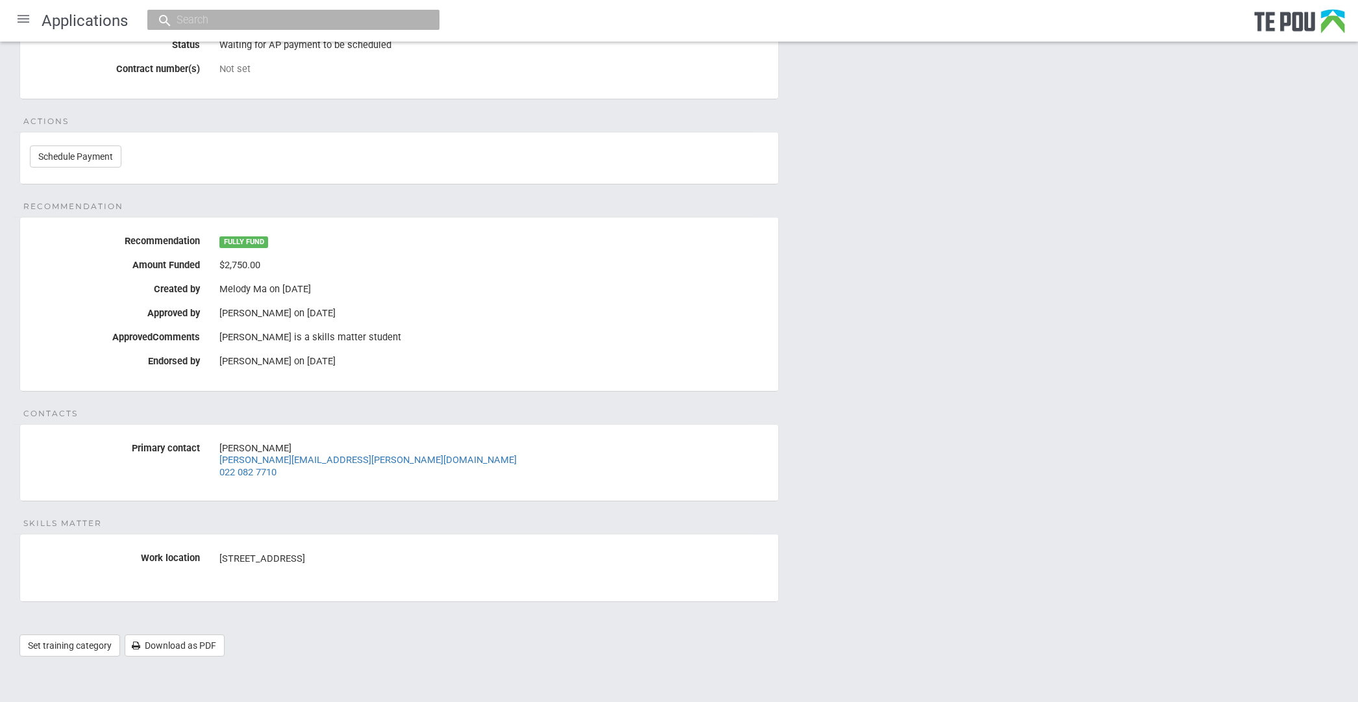
click at [924, 339] on div "Details Status Waiting for AP payment to be scheduled Contract number(s) Not se…" at bounding box center [679, 327] width 1358 height 684
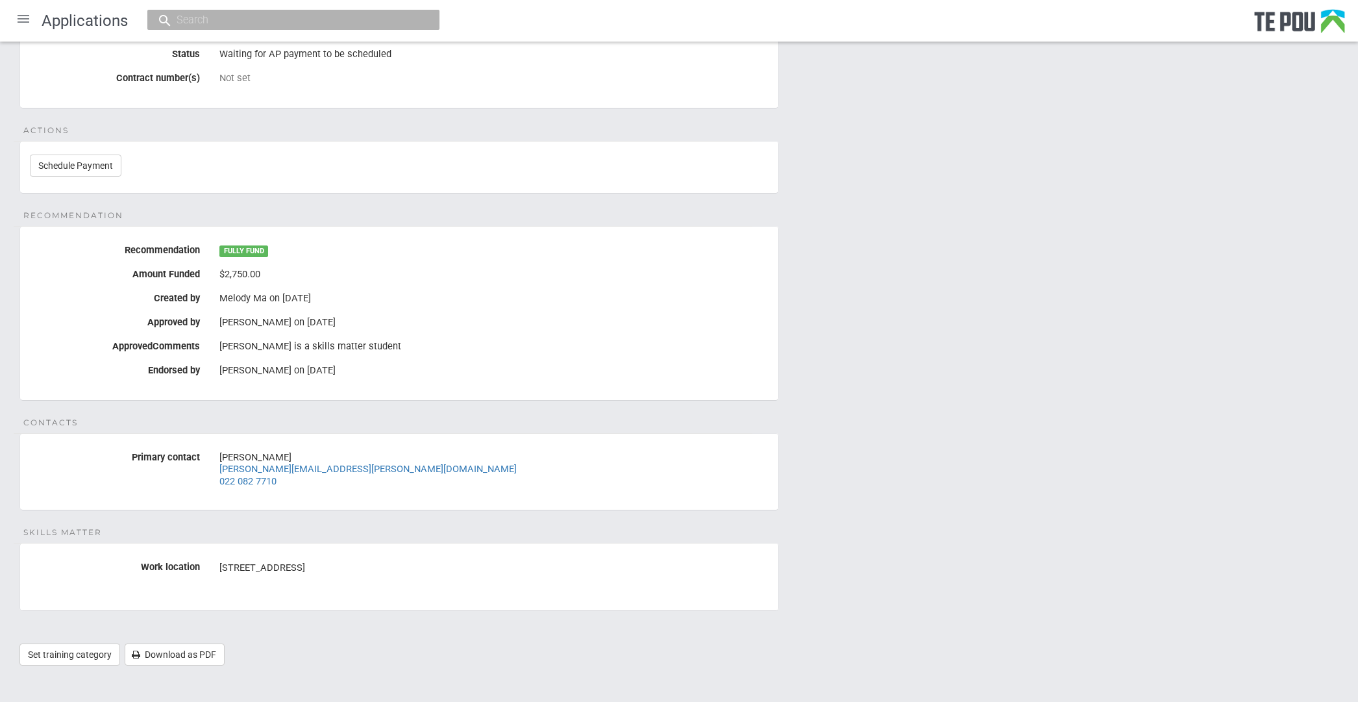
scroll to position [0, 0]
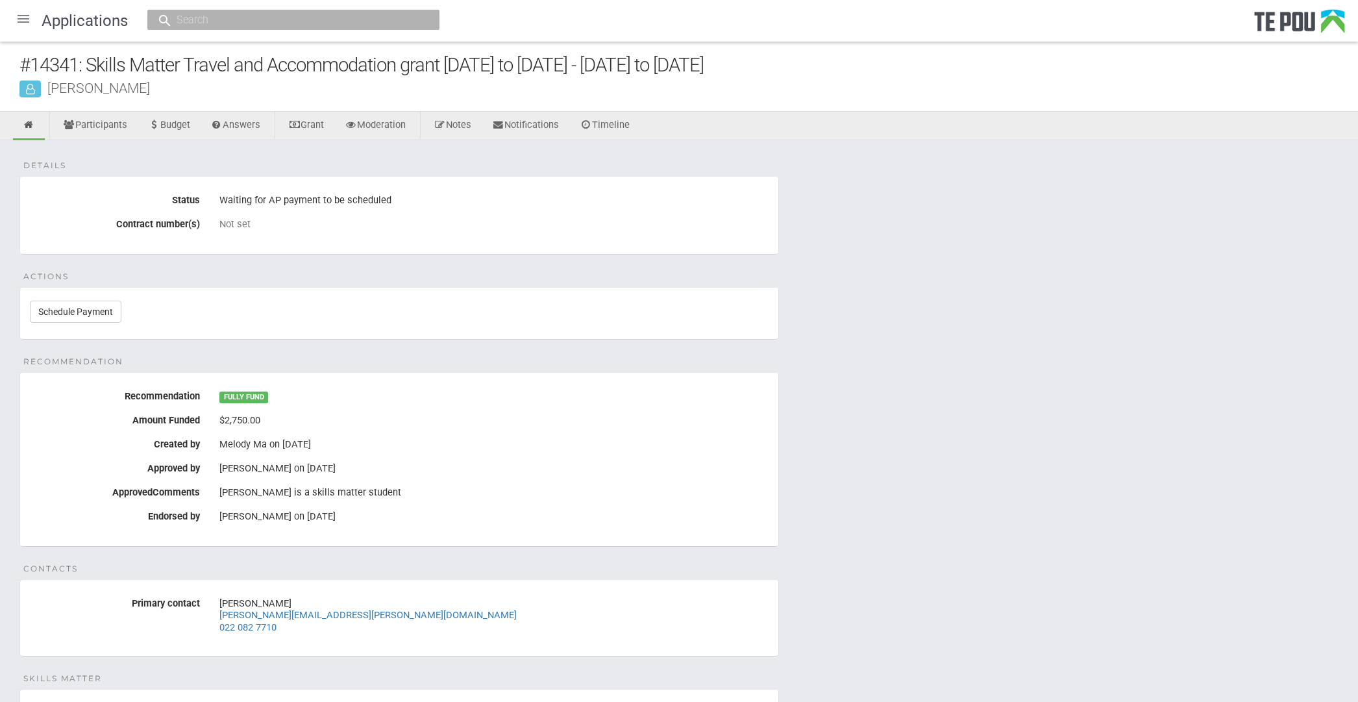
click at [276, 151] on div "Details Status Waiting for AP payment to be scheduled Contract number(s) Not se…" at bounding box center [679, 482] width 1358 height 684
click at [86, 310] on link "Schedule Payment" at bounding box center [76, 312] width 92 height 22
click at [262, 154] on div "Details Status Waiting for AP payment to be scheduled Contract number(s) Not se…" at bounding box center [679, 482] width 1358 height 684
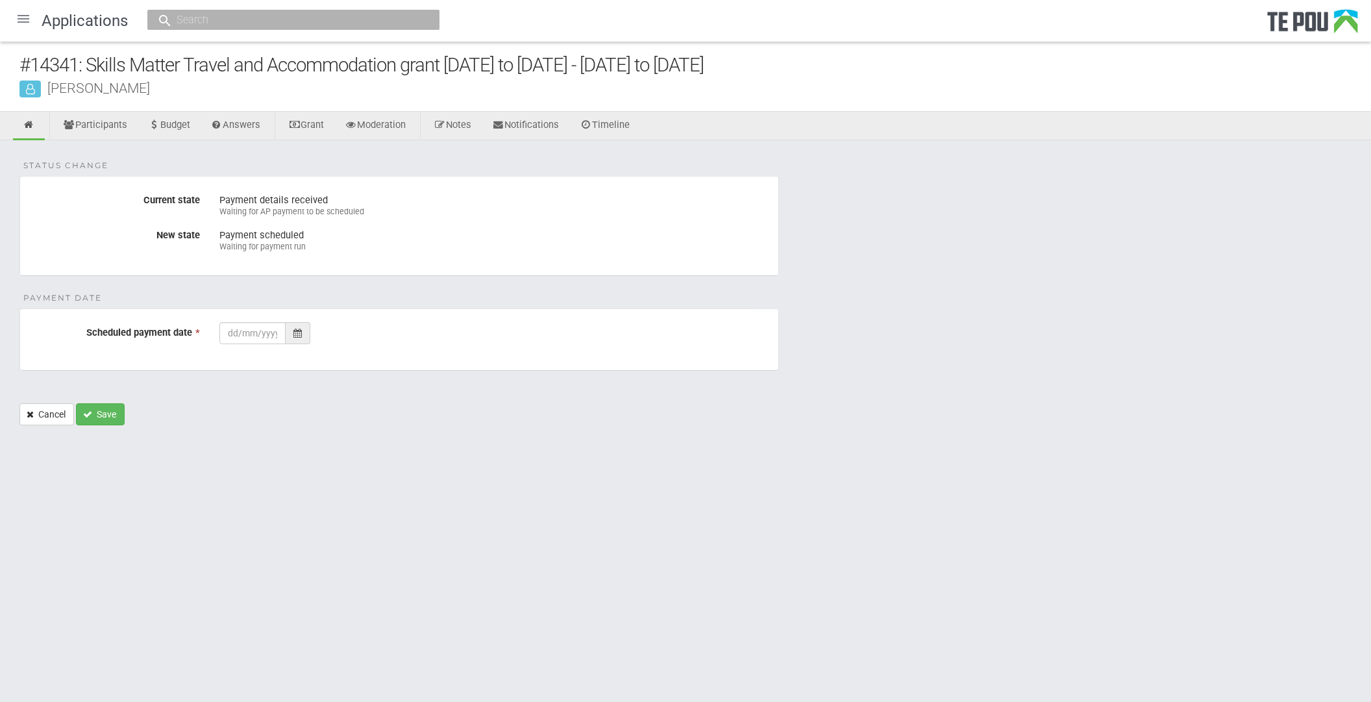
click at [286, 462] on body "Home Applications Grant rounds Applicants Organisations Individuals Moderation …" at bounding box center [685, 235] width 1371 height 471
